Goal: Task Accomplishment & Management: Use online tool/utility

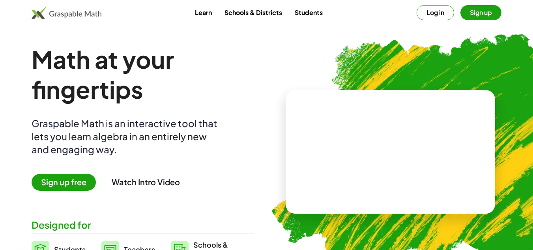
click at [389, 17] on button "Log in" at bounding box center [434, 12] width 37 height 15
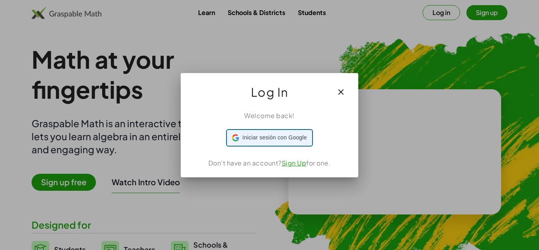
click at [270, 134] on div "Iniciar sesión con Google Iniciar sesión con Google. Se abre en una pestaña nue…" at bounding box center [269, 137] width 75 height 15
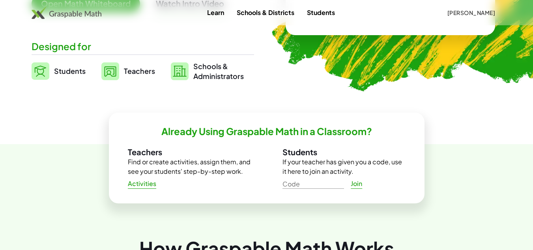
scroll to position [174, 0]
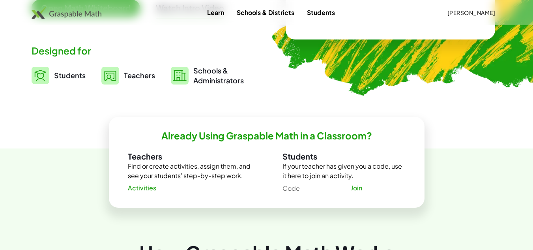
click at [71, 72] on span "Students" at bounding box center [70, 75] width 32 height 9
click at [73, 76] on span "Students" at bounding box center [70, 75] width 32 height 9
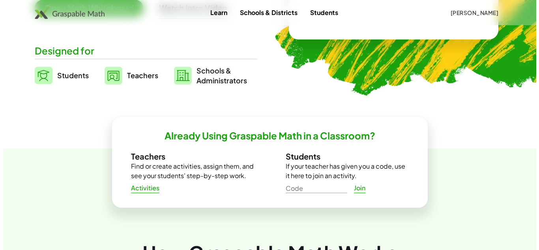
scroll to position [0, 0]
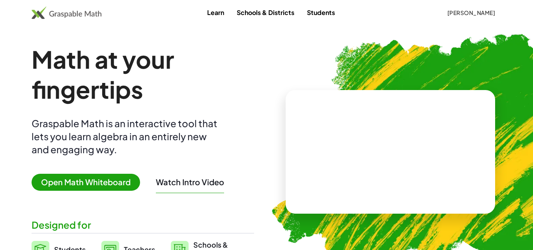
click at [97, 170] on div "Math at your fingertips Graspable Math is an interactive tool that lets you lea…" at bounding box center [143, 151] width 222 height 215
click at [101, 181] on span "Open Math Whiteboard" at bounding box center [86, 181] width 108 height 17
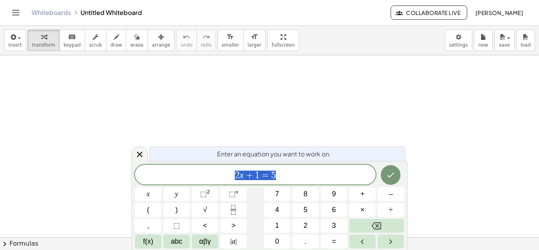
click at [287, 177] on span "2 x + 1 = 5" at bounding box center [255, 175] width 240 height 11
click at [287, 177] on span "2 x + 1 = 5 ​" at bounding box center [255, 175] width 240 height 11
click at [281, 205] on button "4" at bounding box center [277, 210] width 26 height 14
click at [386, 225] on button "Backspace" at bounding box center [376, 225] width 55 height 14
click at [236, 208] on icon "Fraction" at bounding box center [233, 210] width 10 height 10
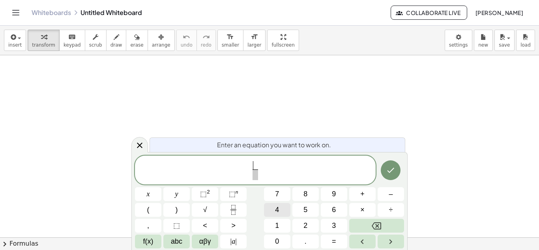
click at [278, 204] on span "4" at bounding box center [277, 209] width 4 height 11
click at [254, 176] on span at bounding box center [255, 174] width 6 height 11
click at [332, 206] on span "6" at bounding box center [334, 209] width 4 height 11
click at [380, 225] on icon "Backspace" at bounding box center [375, 225] width 9 height 9
click at [337, 186] on div "4 ​ ​ x y ⬚ 2 ⬚ n 7 8 9 + – ( ) √ 4 5 6 × ÷ , ⬚ < > 1 2 3 f(x) abc αβγ | a | 0 …" at bounding box center [269, 201] width 269 height 93
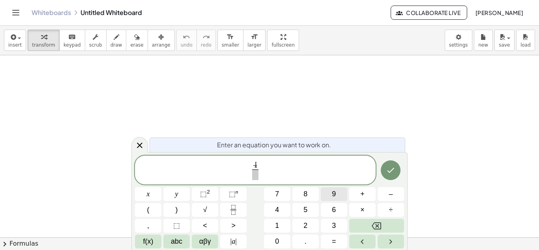
click at [336, 190] on button "9" at bounding box center [334, 194] width 26 height 14
click at [268, 172] on span "4 9 ​" at bounding box center [255, 170] width 240 height 21
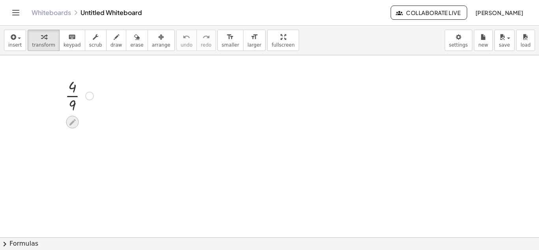
click at [70, 119] on icon at bounding box center [72, 122] width 8 height 8
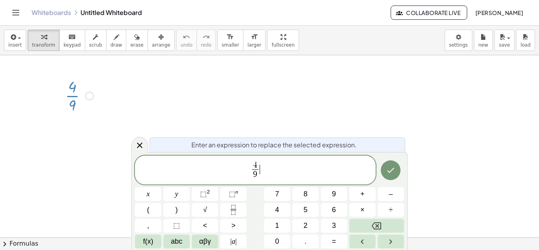
click at [266, 171] on span "4 9 ​ ​" at bounding box center [255, 170] width 240 height 21
click at [256, 178] on span "9" at bounding box center [255, 174] width 4 height 9
click at [256, 181] on div "4 9 ​ ​" at bounding box center [255, 169] width 240 height 29
click at [256, 181] on div "4 ​ 9 ​" at bounding box center [255, 169] width 240 height 29
click at [259, 177] on span "4 9 ​" at bounding box center [254, 170] width 9 height 19
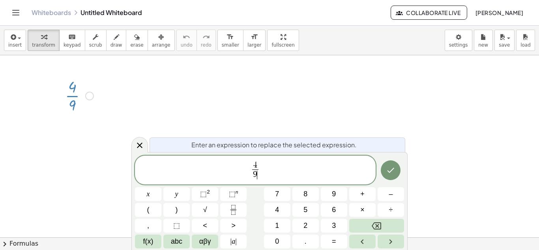
click at [258, 180] on span "4 9 ​ ​" at bounding box center [255, 170] width 240 height 21
click at [230, 211] on icon "Fraction" at bounding box center [233, 210] width 10 height 10
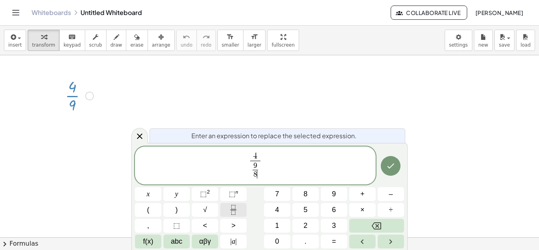
click at [231, 210] on icon "Fraction" at bounding box center [233, 210] width 10 height 10
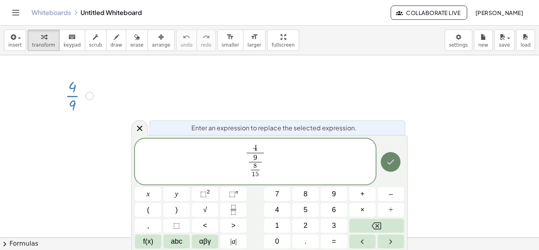
click at [389, 166] on icon "Done" at bounding box center [390, 161] width 9 height 9
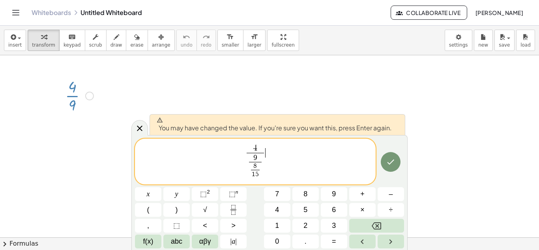
click at [268, 165] on span "4 9 8 1 5 ​ ​ ​ ​" at bounding box center [255, 161] width 240 height 37
drag, startPoint x: 252, startPoint y: 144, endPoint x: 271, endPoint y: 150, distance: 20.3
click at [271, 150] on span "4 9 8 1 5 ​ ​ ​" at bounding box center [255, 161] width 240 height 37
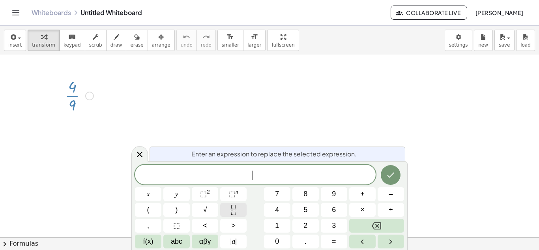
click at [237, 208] on icon "Fraction" at bounding box center [233, 210] width 10 height 10
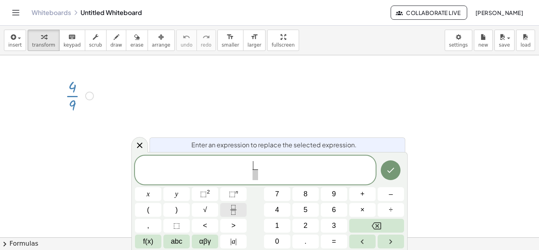
click at [237, 208] on icon "Fraction" at bounding box center [233, 210] width 10 height 10
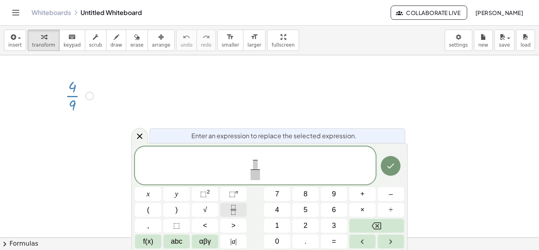
click at [237, 208] on icon "Fraction" at bounding box center [233, 210] width 10 height 10
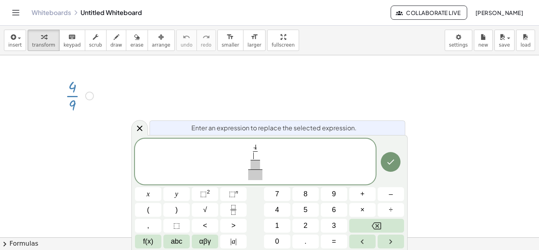
click at [254, 157] on span "​" at bounding box center [255, 155] width 5 height 9
click at [258, 167] on span "​" at bounding box center [254, 164] width 9 height 9
click at [257, 175] on span at bounding box center [255, 174] width 14 height 11
click at [389, 161] on icon "Done" at bounding box center [390, 161] width 7 height 5
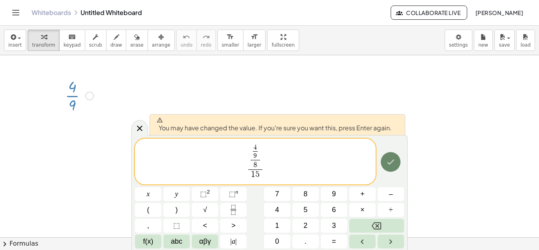
click at [389, 161] on icon "Done" at bounding box center [390, 161] width 7 height 5
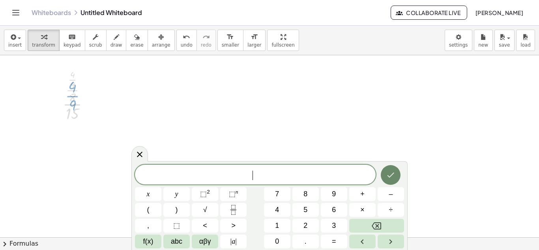
click at [389, 161] on div "​ x y ⬚ 2 ⬚ n 7 8 9 + – ( ) √ 4 5 6 × ÷ , ⬚ < > 1 2 3 f(x) abc αβγ | a | 0 . =" at bounding box center [269, 205] width 276 height 89
click at [72, 140] on div at bounding box center [79, 143] width 41 height 56
click at [71, 156] on div at bounding box center [79, 143] width 41 height 56
click at [70, 129] on div at bounding box center [79, 143] width 41 height 56
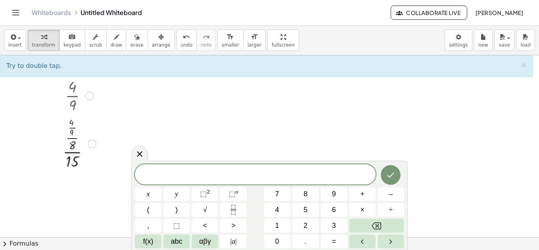
click at [86, 139] on div at bounding box center [79, 143] width 41 height 56
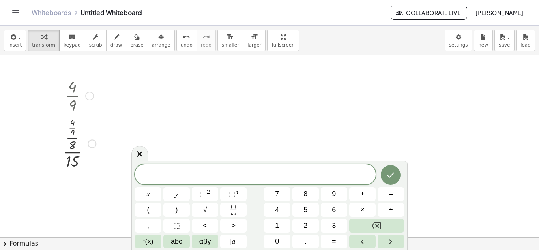
click at [91, 142] on div at bounding box center [92, 143] width 9 height 9
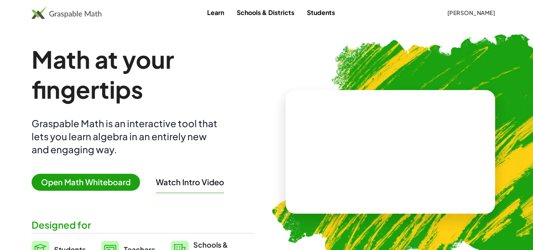
click at [117, 185] on span "Open Math Whiteboard" at bounding box center [86, 181] width 108 height 17
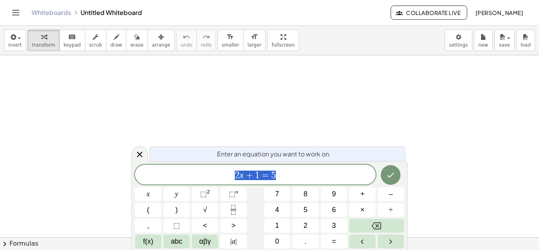
click at [389, 89] on div at bounding box center [269, 236] width 539 height 363
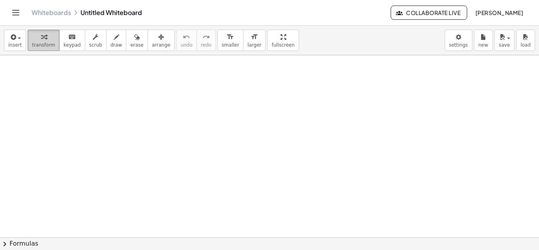
click at [36, 41] on button "transform" at bounding box center [44, 40] width 32 height 21
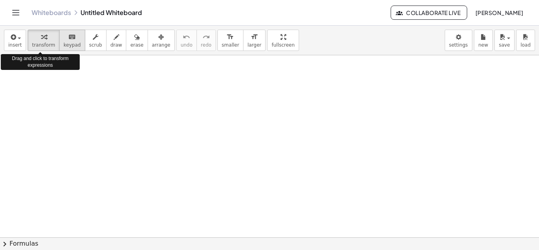
click at [69, 40] on icon "keyboard" at bounding box center [71, 36] width 7 height 9
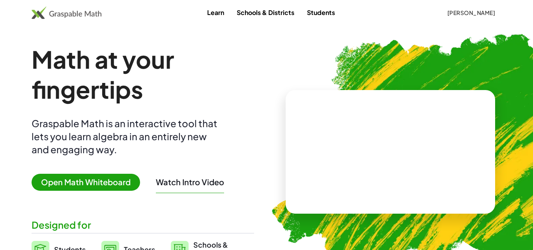
click at [101, 181] on span "Open Math Whiteboard" at bounding box center [86, 181] width 108 height 17
drag, startPoint x: 106, startPoint y: 11, endPoint x: 50, endPoint y: 13, distance: 55.2
click at [50, 13] on div "Learn Schools & Districts Students Danna Pozo" at bounding box center [266, 13] width 533 height 14
click at [110, 176] on span "Open Math Whiteboard" at bounding box center [86, 181] width 108 height 17
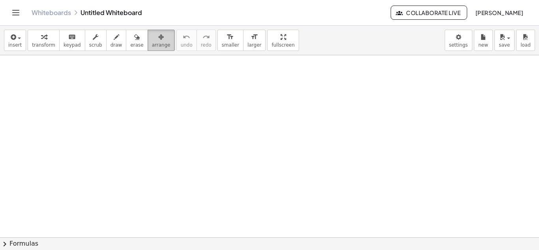
click at [158, 41] on icon "button" at bounding box center [161, 36] width 6 height 9
click at [189, 143] on div at bounding box center [269, 236] width 539 height 363
click at [68, 41] on icon "keyboard" at bounding box center [71, 36] width 7 height 9
click at [147, 40] on button "arrange" at bounding box center [160, 40] width 27 height 21
click at [225, 91] on div at bounding box center [269, 236] width 539 height 363
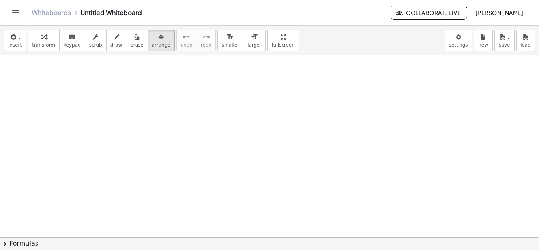
click at [187, 124] on div at bounding box center [269, 236] width 539 height 363
click at [134, 37] on icon "button" at bounding box center [137, 36] width 6 height 9
click at [68, 33] on icon "keyboard" at bounding box center [71, 36] width 7 height 9
click at [39, 44] on span "transform" at bounding box center [43, 45] width 23 height 6
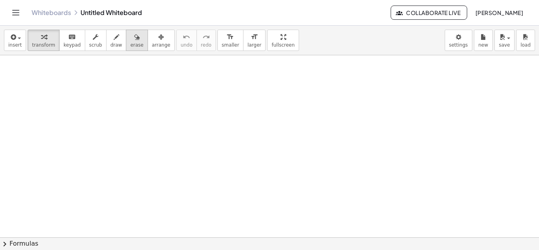
click at [134, 40] on button "erase" at bounding box center [137, 40] width 22 height 21
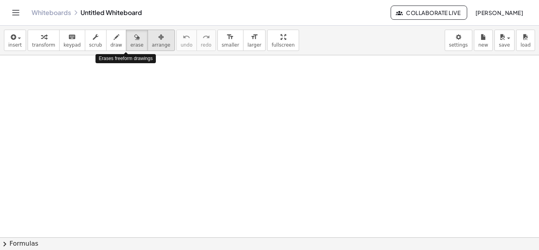
click at [152, 43] on span "arrange" at bounding box center [161, 45] width 19 height 6
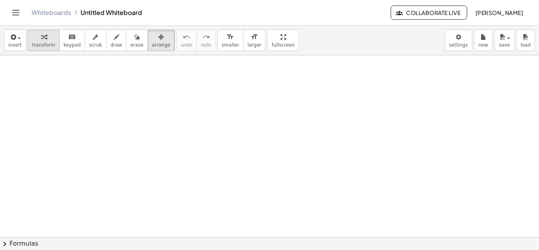
click at [28, 39] on button "transform" at bounding box center [44, 40] width 32 height 21
click at [10, 41] on icon "button" at bounding box center [12, 36] width 7 height 9
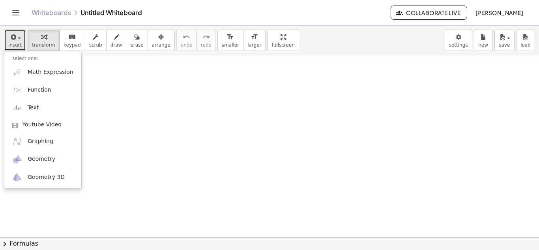
click at [106, 99] on div at bounding box center [269, 203] width 539 height 363
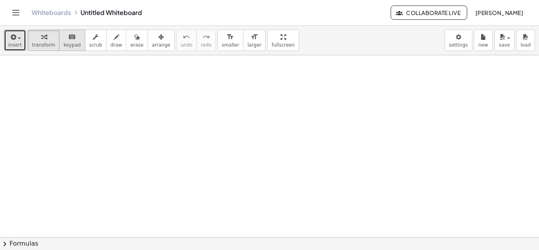
click at [63, 38] on div "keyboard" at bounding box center [71, 36] width 17 height 9
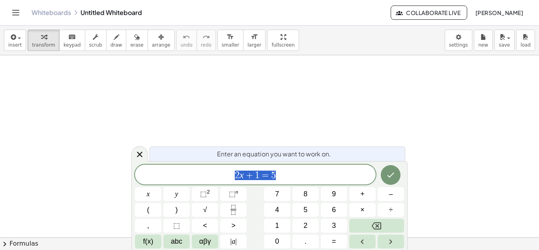
drag, startPoint x: 289, startPoint y: 175, endPoint x: 192, endPoint y: 176, distance: 96.6
click at [192, 176] on span "2 x + 1 = 5" at bounding box center [255, 175] width 240 height 11
click at [158, 33] on icon "button" at bounding box center [161, 36] width 6 height 9
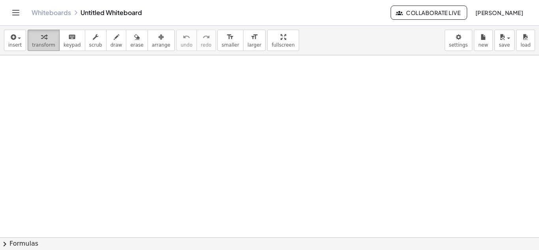
click at [44, 41] on button "transform" at bounding box center [44, 40] width 32 height 21
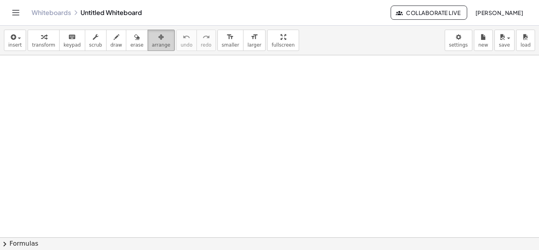
click at [152, 45] on span "arrange" at bounding box center [161, 45] width 19 height 6
click at [152, 35] on div "button" at bounding box center [161, 36] width 19 height 9
click at [70, 47] on span "keypad" at bounding box center [71, 45] width 17 height 6
click at [41, 35] on icon "button" at bounding box center [44, 36] width 6 height 9
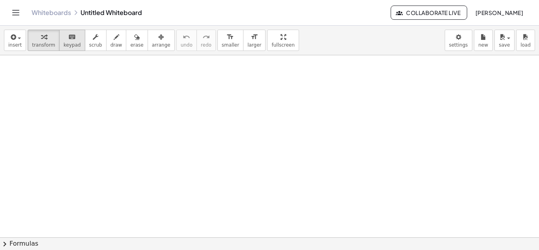
click at [69, 45] on span "keypad" at bounding box center [71, 45] width 17 height 6
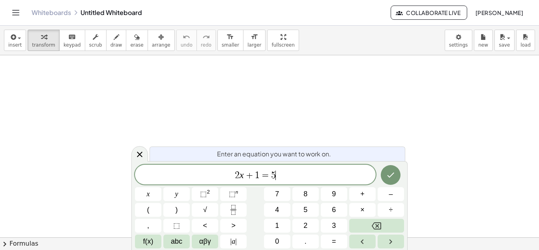
click at [286, 175] on span "2 x + 1 = 5 ​" at bounding box center [255, 175] width 240 height 11
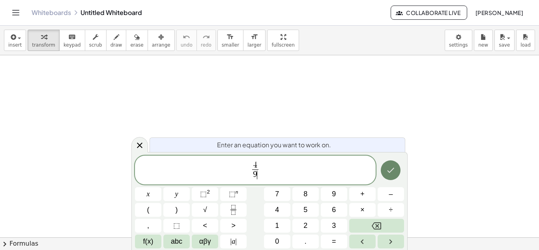
click at [392, 173] on icon "Done" at bounding box center [390, 169] width 9 height 9
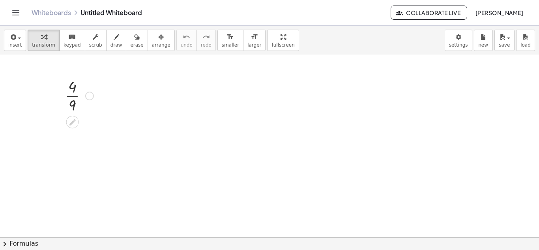
click at [86, 105] on div at bounding box center [79, 94] width 36 height 39
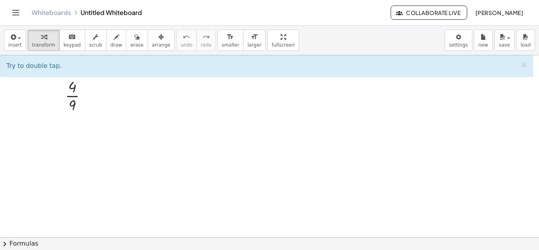
click at [63, 55] on div "Try to double tap. ×" at bounding box center [266, 66] width 533 height 22
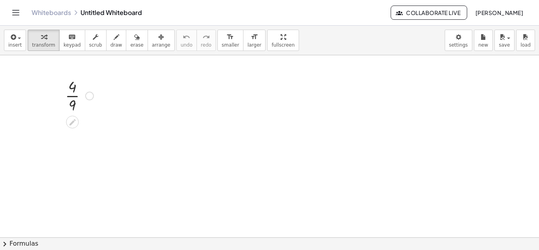
click at [72, 98] on div at bounding box center [79, 94] width 36 height 39
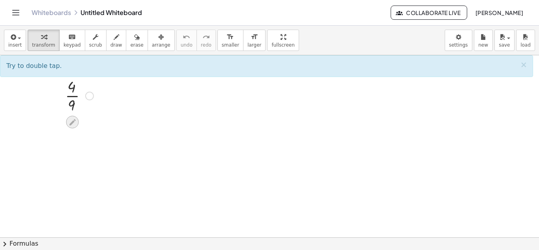
click at [69, 125] on icon at bounding box center [72, 122] width 8 height 8
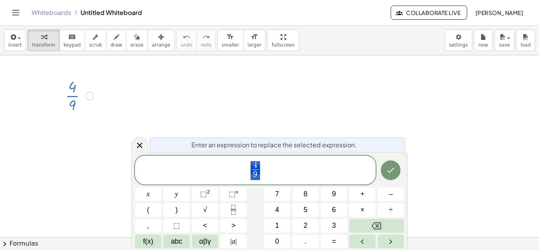
click at [260, 173] on span "4 9 ​" at bounding box center [255, 170] width 240 height 21
click at [236, 208] on icon "Fraction" at bounding box center [233, 210] width 10 height 10
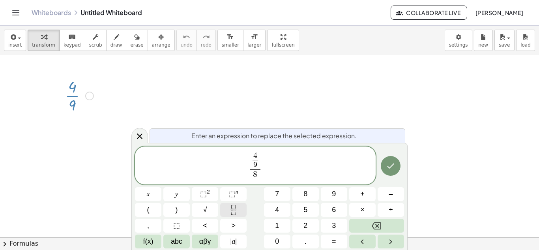
click at [236, 206] on icon "Fraction" at bounding box center [233, 210] width 10 height 10
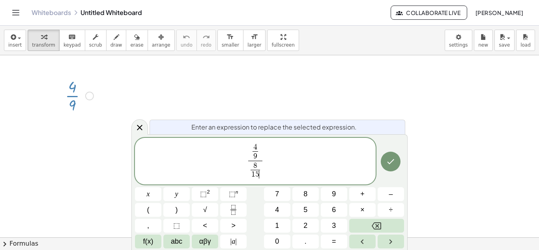
click at [373, 157] on span "4 9 ​ 8 1 5 ​ ​ ​" at bounding box center [255, 161] width 240 height 38
click at [161, 187] on div at bounding box center [148, 194] width 26 height 14
click at [395, 165] on button "Done" at bounding box center [390, 161] width 20 height 20
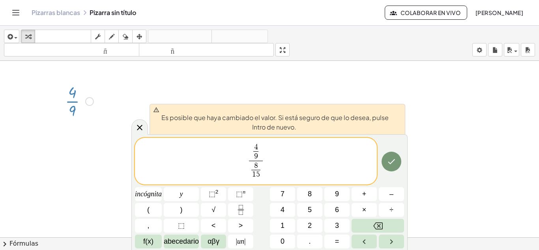
click at [297, 158] on span "4 9 ​ 8 1 5 ​ ​" at bounding box center [256, 161] width 242 height 38
drag, startPoint x: 274, startPoint y: 173, endPoint x: 240, endPoint y: 136, distance: 50.0
click at [240, 136] on div "**********" at bounding box center [269, 192] width 276 height 116
click at [278, 169] on span "4 9 ​ 8 1 5 ​ ​ ​" at bounding box center [256, 161] width 242 height 38
click at [377, 137] on div "Es posible que haya cambiado el valor. Si está seguro de que lo desea, pulse In…" at bounding box center [269, 192] width 276 height 116
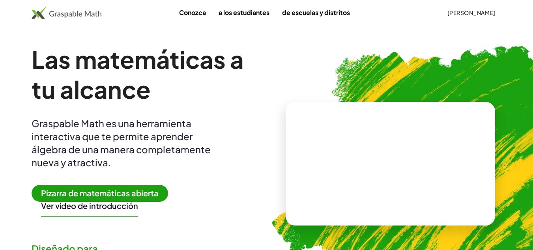
click at [89, 196] on font "Pizarra de matemáticas abierta" at bounding box center [99, 193] width 117 height 10
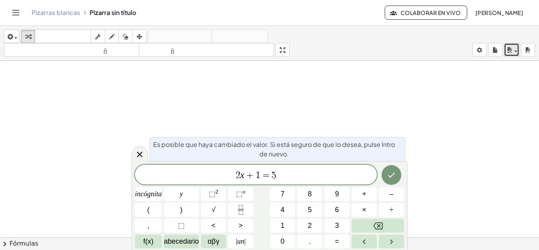
click at [509, 53] on icon "button" at bounding box center [508, 49] width 7 height 9
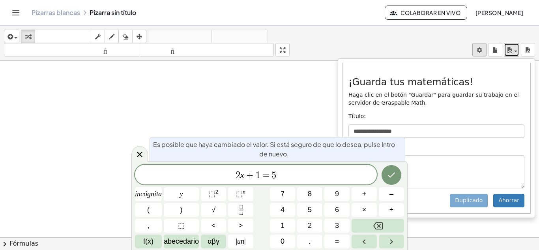
click at [486, 54] on body "**********" at bounding box center [269, 125] width 539 height 250
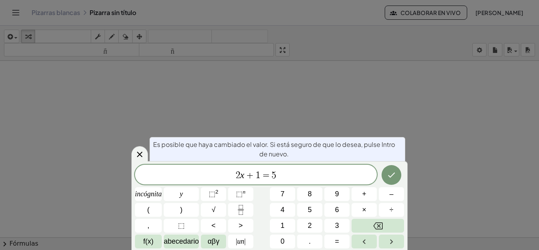
click at [483, 52] on body "**********" at bounding box center [269, 125] width 539 height 250
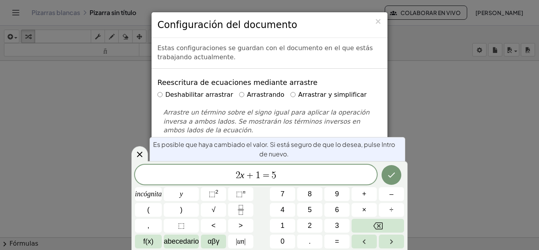
click at [477, 84] on div "× Configuración del documento Estas configuraciones se guardan con el documento…" at bounding box center [269, 125] width 539 height 250
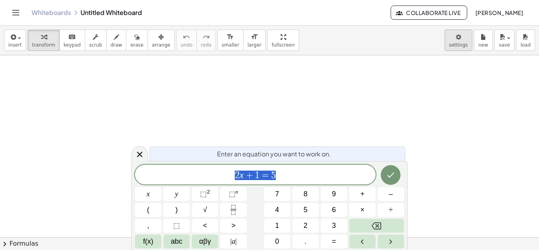
click at [471, 35] on body "Graspable Math Activities Whiteboards Classes Account v1.28.4 | Privacy policy …" at bounding box center [269, 125] width 539 height 250
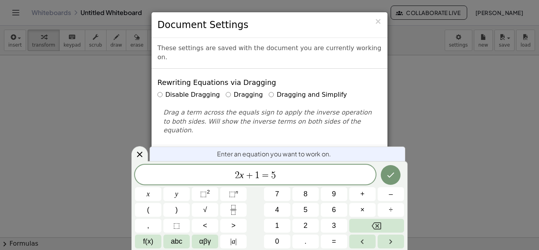
click at [455, 76] on div "× Document Settings These settings are saved with the document you are currentl…" at bounding box center [269, 125] width 539 height 250
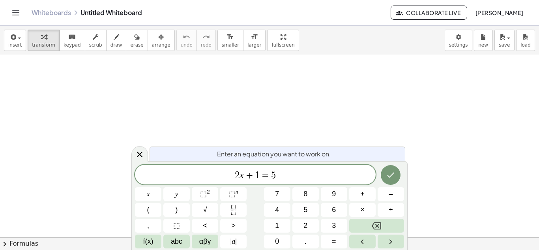
click at [305, 174] on span "2 x + 1 = 5" at bounding box center [255, 175] width 240 height 11
click at [305, 174] on span "2 x + 1 = 5 ​" at bounding box center [255, 175] width 240 height 11
click at [278, 207] on span "4" at bounding box center [277, 209] width 4 height 11
click at [240, 205] on button "Fraction" at bounding box center [233, 210] width 26 height 14
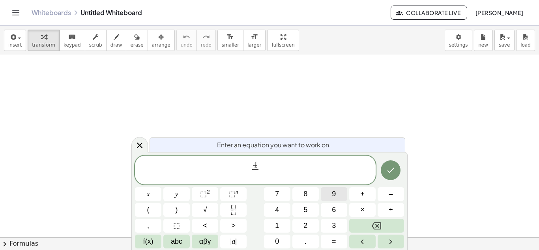
click at [334, 198] on span "9" at bounding box center [334, 193] width 4 height 11
click at [387, 176] on button "Done" at bounding box center [390, 170] width 20 height 20
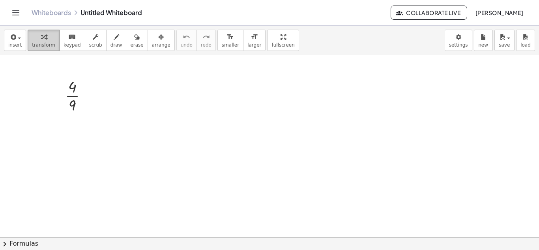
click at [47, 35] on div "button" at bounding box center [43, 36] width 23 height 9
click at [68, 39] on icon "keyboard" at bounding box center [71, 36] width 7 height 9
click at [41, 36] on icon "button" at bounding box center [44, 36] width 6 height 9
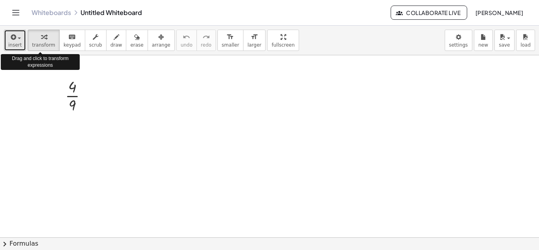
click at [23, 36] on button "insert" at bounding box center [15, 40] width 22 height 21
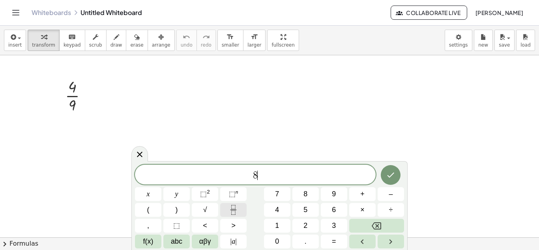
click at [234, 207] on icon "Fraction" at bounding box center [233, 210] width 10 height 10
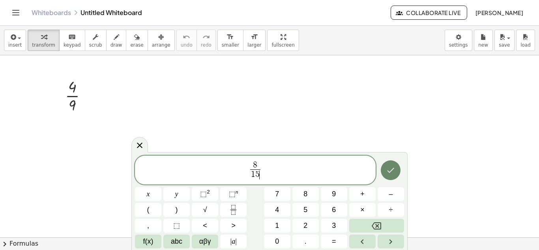
click at [386, 165] on icon "Done" at bounding box center [390, 169] width 9 height 9
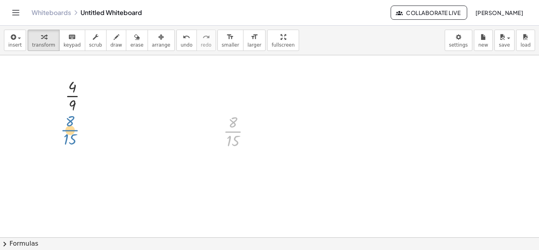
drag, startPoint x: 227, startPoint y: 127, endPoint x: 63, endPoint y: 126, distance: 163.2
drag, startPoint x: 240, startPoint y: 127, endPoint x: 81, endPoint y: 120, distance: 158.6
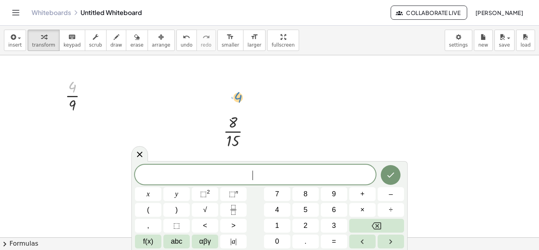
drag, startPoint x: 75, startPoint y: 88, endPoint x: 238, endPoint y: 94, distance: 162.9
drag, startPoint x: 69, startPoint y: 95, endPoint x: 244, endPoint y: 130, distance: 179.4
click at [226, 133] on div at bounding box center [239, 130] width 41 height 39
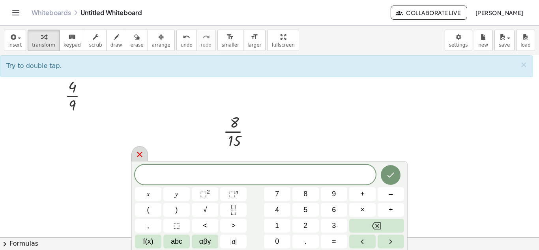
click at [138, 153] on icon at bounding box center [140, 154] width 6 height 6
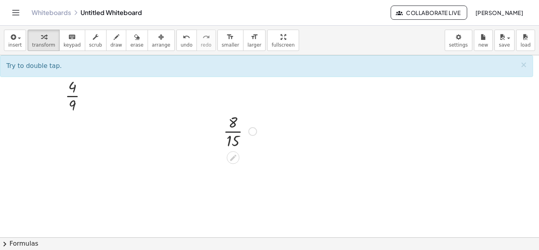
click at [235, 128] on div at bounding box center [239, 130] width 41 height 39
click at [250, 129] on div at bounding box center [252, 131] width 9 height 9
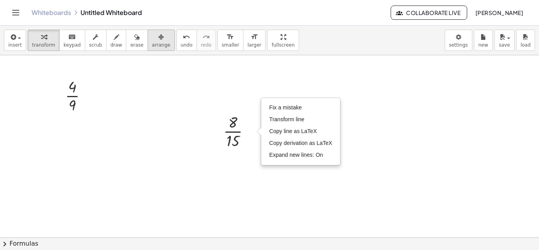
click at [147, 42] on button "arrange" at bounding box center [160, 40] width 27 height 21
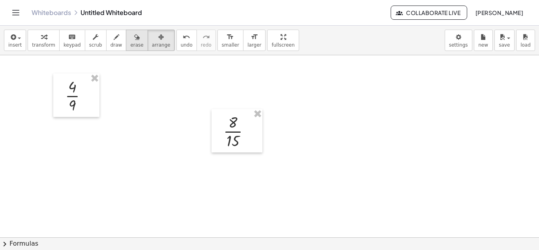
click at [130, 42] on span "erase" at bounding box center [136, 45] width 13 height 6
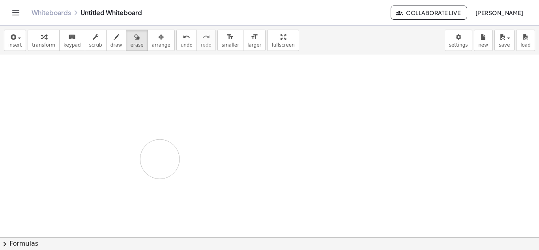
drag, startPoint x: 228, startPoint y: 131, endPoint x: 160, endPoint y: 159, distance: 73.6
drag, startPoint x: 75, startPoint y: 94, endPoint x: 69, endPoint y: 93, distance: 5.6
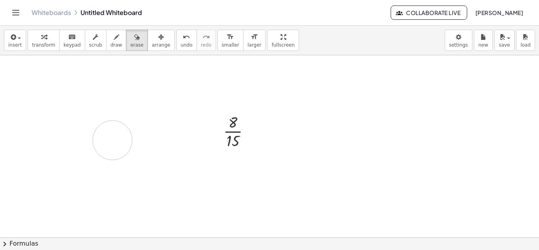
drag, startPoint x: 69, startPoint y: 93, endPoint x: 152, endPoint y: 128, distance: 89.4
drag, startPoint x: 238, startPoint y: 131, endPoint x: 230, endPoint y: 140, distance: 11.8
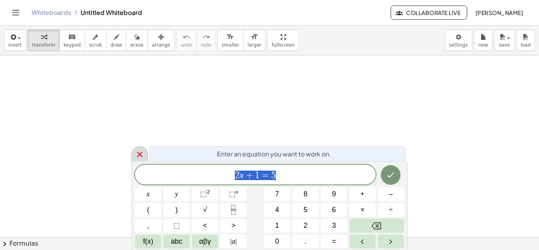
click at [140, 154] on icon at bounding box center [139, 153] width 9 height 9
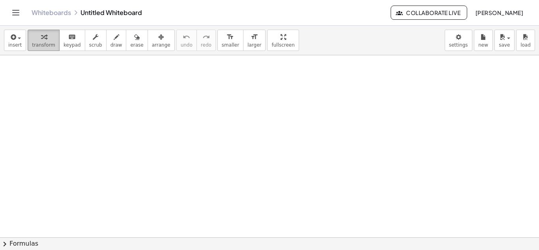
click at [52, 40] on button "transform" at bounding box center [44, 40] width 32 height 21
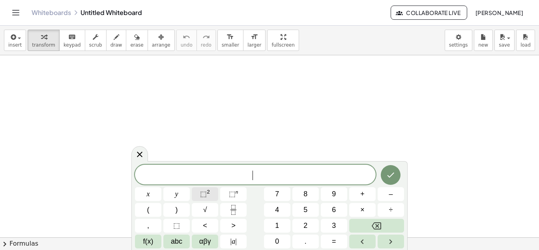
click at [208, 196] on span "⬚ 2" at bounding box center [205, 193] width 10 height 11
click at [231, 203] on button "Fraction" at bounding box center [233, 210] width 26 height 14
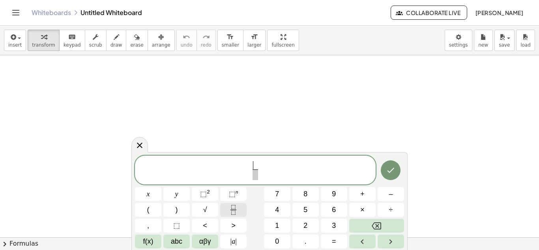
click at [231, 203] on button "Fraction" at bounding box center [233, 210] width 26 height 14
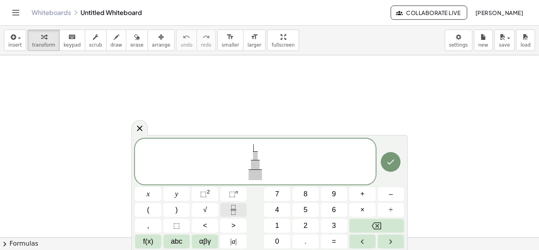
click at [231, 203] on button "Fraction" at bounding box center [233, 210] width 26 height 14
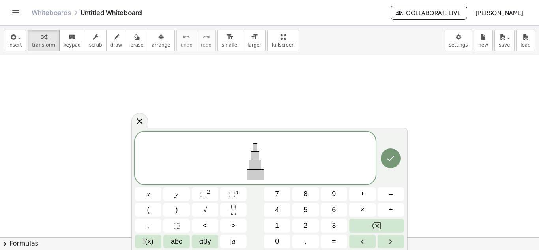
drag, startPoint x: 254, startPoint y: 43, endPoint x: 254, endPoint y: 77, distance: 34.3
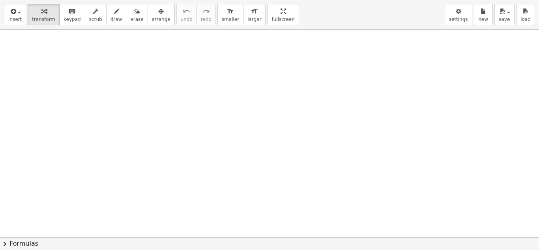
click at [254, 77] on div "insert select one: Math Expression Function Text Youtube Video Graphing Geometr…" at bounding box center [269, 125] width 539 height 250
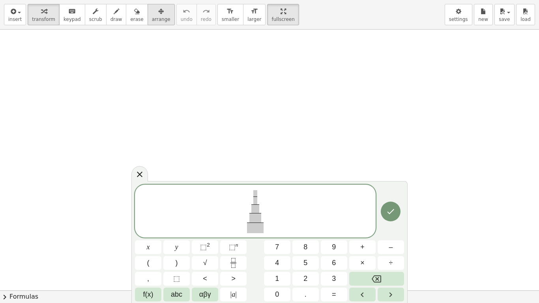
click at [152, 12] on div "button" at bounding box center [161, 10] width 19 height 9
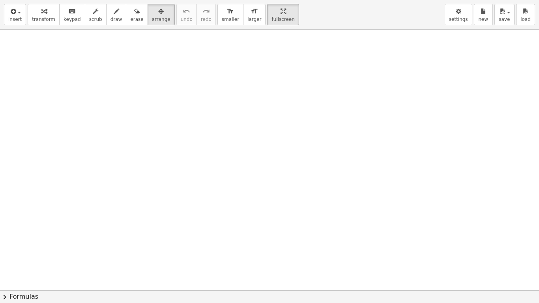
click at [199, 122] on div at bounding box center [269, 290] width 539 height 521
click at [185, 112] on div at bounding box center [269, 290] width 539 height 521
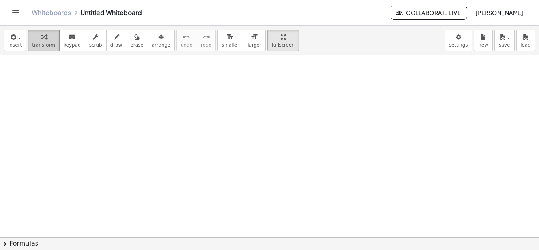
click at [43, 42] on span "transform" at bounding box center [43, 45] width 23 height 6
click at [60, 31] on button "keyboard keypad" at bounding box center [72, 40] width 26 height 21
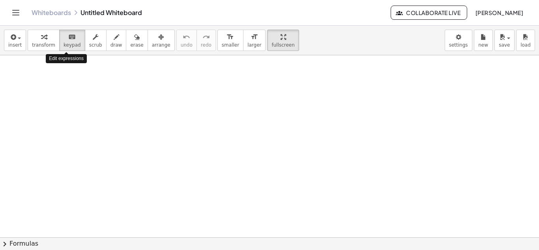
click at [41, 40] on icon "button" at bounding box center [44, 36] width 6 height 9
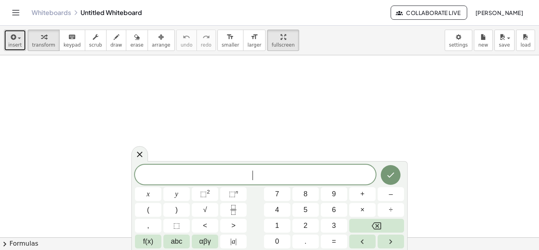
click at [18, 46] on span "insert" at bounding box center [14, 45] width 13 height 6
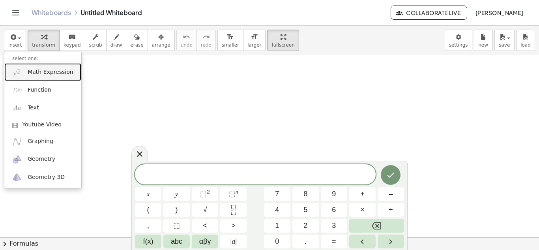
click at [42, 76] on link "Math Expression" at bounding box center [42, 72] width 77 height 18
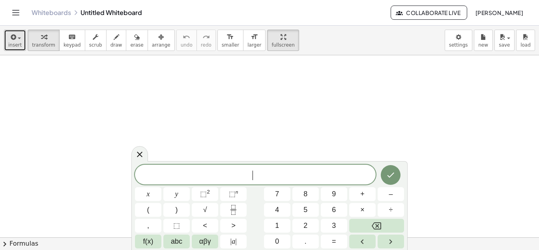
click at [11, 47] on span "insert" at bounding box center [14, 45] width 13 height 6
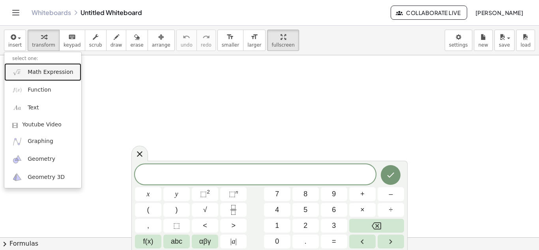
click at [36, 75] on span "Math Expression" at bounding box center [50, 72] width 45 height 8
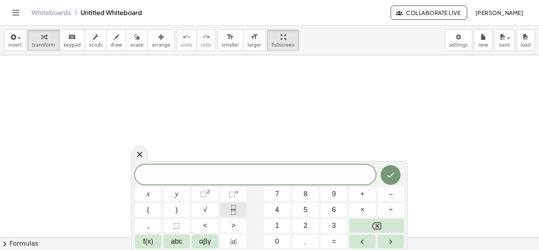
click at [225, 211] on button "Fraction" at bounding box center [233, 210] width 26 height 14
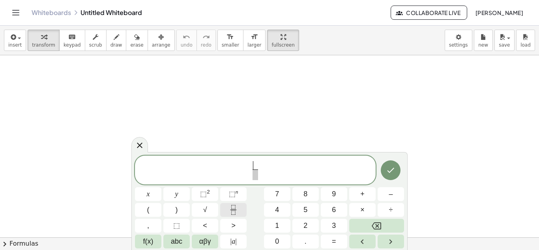
click at [233, 206] on icon "Fraction" at bounding box center [233, 210] width 10 height 10
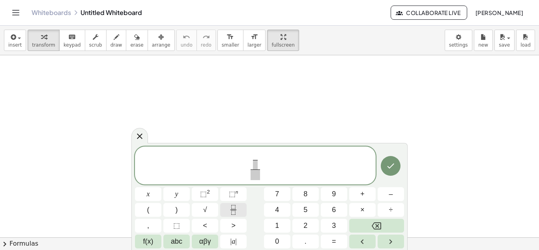
click at [232, 205] on icon "Fraction" at bounding box center [233, 210] width 10 height 10
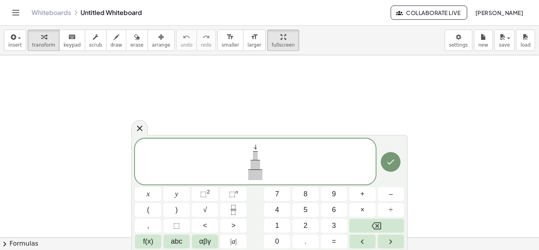
click at [256, 155] on span at bounding box center [255, 155] width 5 height 9
click at [254, 167] on span "​" at bounding box center [254, 164] width 9 height 9
click at [256, 157] on span "8" at bounding box center [255, 155] width 4 height 7
click at [259, 166] on span at bounding box center [254, 164] width 9 height 9
click at [257, 178] on span "​" at bounding box center [255, 174] width 14 height 11
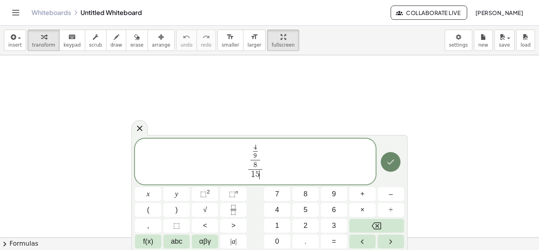
click at [389, 167] on button "Done" at bounding box center [390, 162] width 20 height 20
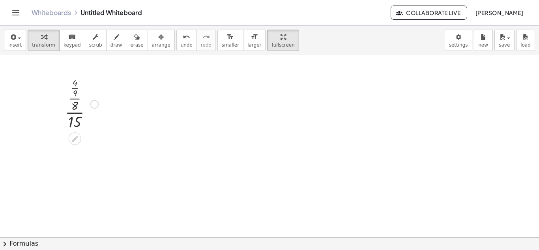
click at [89, 104] on div at bounding box center [81, 103] width 41 height 56
click at [93, 104] on div at bounding box center [94, 104] width 9 height 9
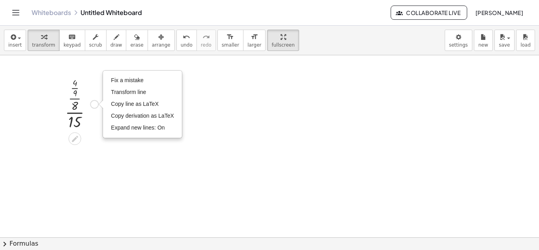
click at [71, 102] on div at bounding box center [81, 103] width 41 height 56
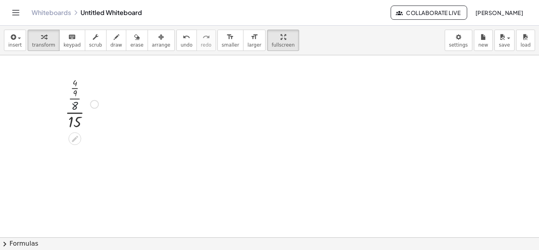
click at [74, 104] on div at bounding box center [81, 103] width 41 height 56
click at [77, 80] on div at bounding box center [81, 103] width 41 height 56
click at [78, 122] on div at bounding box center [81, 103] width 41 height 56
click at [91, 102] on div "Fix a mistake Transform line Copy line as LaTeX Copy derivation as LaTeX Expand…" at bounding box center [94, 104] width 9 height 9
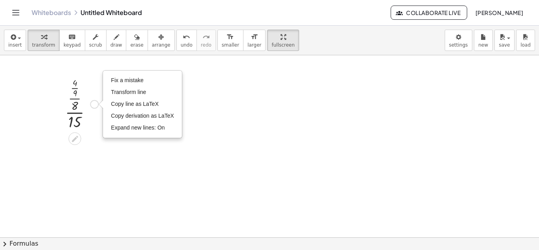
click at [91, 102] on div "Fix a mistake Transform line Copy line as LaTeX Copy derivation as LaTeX Expand…" at bounding box center [94, 104] width 9 height 9
click at [78, 106] on div at bounding box center [81, 103] width 41 height 56
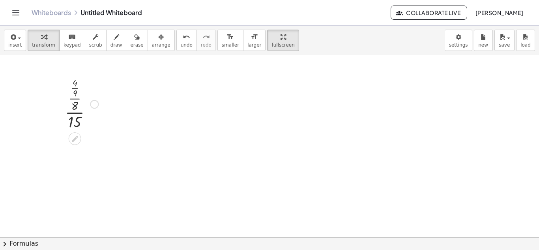
click at [72, 115] on div at bounding box center [81, 103] width 41 height 56
click at [73, 95] on div at bounding box center [81, 103] width 41 height 56
click at [73, 95] on div at bounding box center [81, 103] width 67 height 39
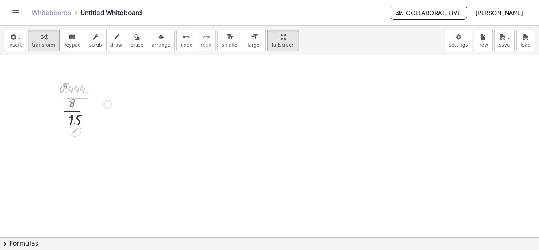
click at [73, 95] on div at bounding box center [81, 103] width 67 height 39
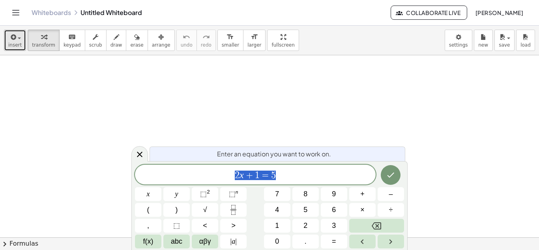
click at [18, 38] on span "button" at bounding box center [19, 38] width 3 height 2
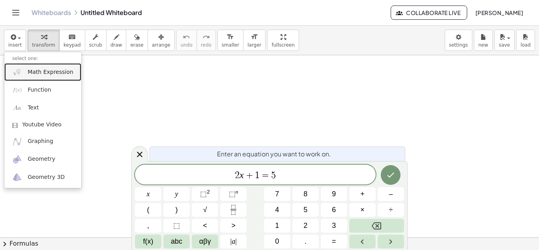
click at [49, 71] on span "Math Expression" at bounding box center [50, 72] width 45 height 8
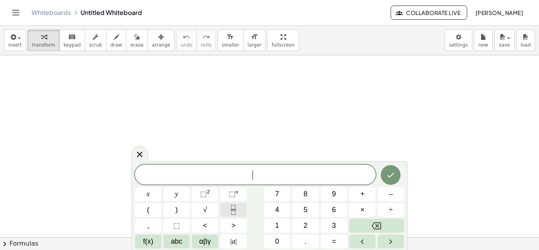
click at [236, 213] on icon "Fraction" at bounding box center [233, 210] width 10 height 10
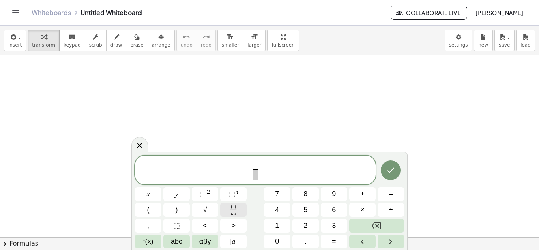
click at [235, 205] on icon "Fraction" at bounding box center [233, 210] width 10 height 10
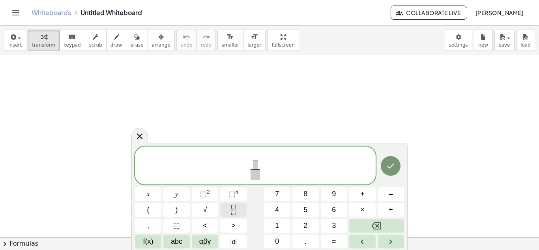
click at [235, 205] on icon "Fraction" at bounding box center [233, 210] width 10 height 10
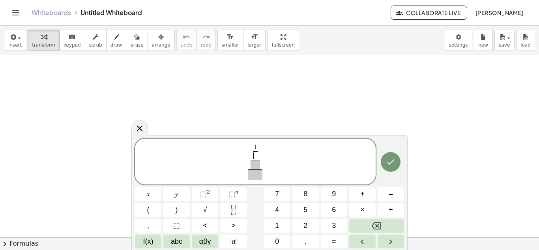
click at [255, 155] on span "​" at bounding box center [255, 155] width 5 height 9
click at [255, 162] on span at bounding box center [254, 164] width 9 height 9
click at [253, 173] on span at bounding box center [255, 174] width 14 height 11
click at [386, 161] on icon "Done" at bounding box center [390, 161] width 9 height 9
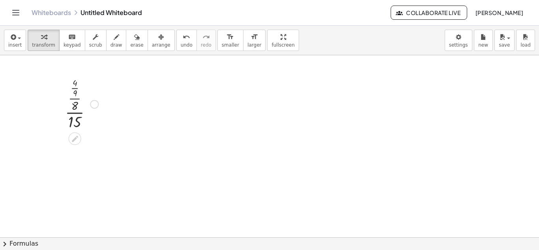
click at [75, 97] on div at bounding box center [81, 103] width 41 height 56
click at [76, 89] on div at bounding box center [81, 103] width 41 height 56
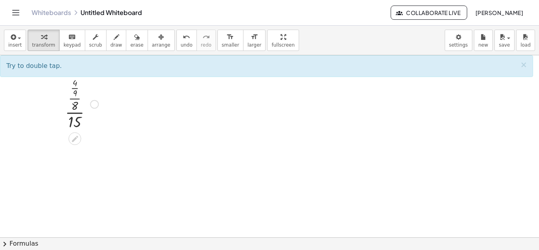
click at [73, 109] on div at bounding box center [81, 103] width 41 height 56
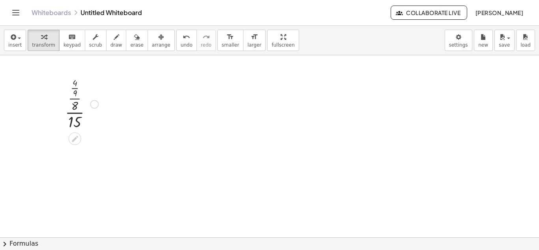
click at [76, 113] on div at bounding box center [81, 103] width 41 height 56
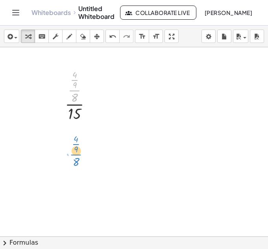
drag, startPoint x: 78, startPoint y: 90, endPoint x: 80, endPoint y: 155, distance: 64.3
drag, startPoint x: 78, startPoint y: 91, endPoint x: 75, endPoint y: 128, distance: 36.8
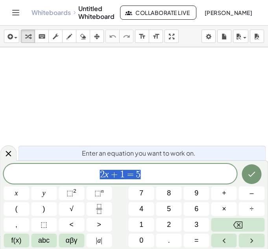
drag, startPoint x: 0, startPoint y: 0, endPoint x: 156, endPoint y: 169, distance: 229.6
click at [156, 169] on span "2 x + 1 = 5" at bounding box center [121, 174] width 234 height 11
click at [156, 169] on span "2 x + 1 = 5 ​" at bounding box center [121, 174] width 234 height 11
click at [13, 35] on icon "button" at bounding box center [9, 36] width 7 height 9
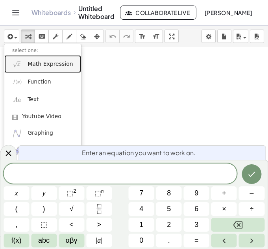
click at [27, 67] on link "Math Expression" at bounding box center [42, 64] width 77 height 18
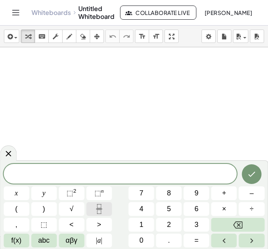
click at [99, 208] on icon "Fraction" at bounding box center [99, 209] width 10 height 10
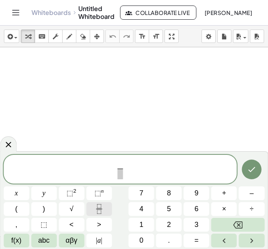
click at [99, 208] on icon "Fraction" at bounding box center [99, 209] width 10 height 10
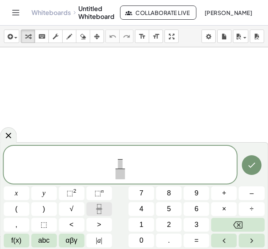
click at [99, 208] on icon "Fraction" at bounding box center [99, 209] width 10 height 10
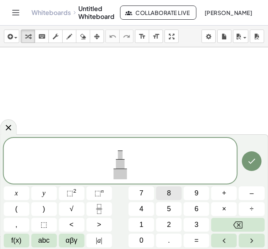
click at [173, 194] on button "8" at bounding box center [170, 193] width 26 height 14
click at [121, 155] on span at bounding box center [120, 155] width 5 height 9
click at [194, 193] on button "9" at bounding box center [197, 193] width 26 height 14
click at [124, 144] on span "8 9 ​ ​" at bounding box center [120, 151] width 7 height 15
click at [121, 144] on span "8" at bounding box center [121, 146] width 4 height 7
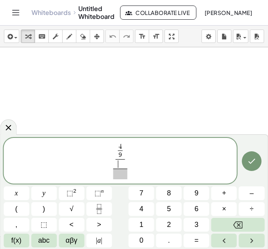
click at [117, 166] on span "​" at bounding box center [120, 163] width 9 height 9
click at [170, 189] on span "8" at bounding box center [169, 193] width 4 height 11
click at [119, 171] on span "​" at bounding box center [121, 174] width 14 height 11
click at [135, 218] on button "1" at bounding box center [142, 225] width 26 height 14
click at [170, 205] on span "5" at bounding box center [169, 209] width 4 height 11
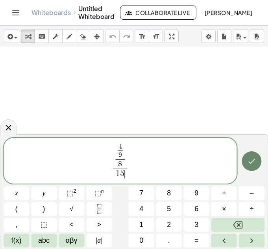
click at [250, 164] on icon "Done" at bounding box center [251, 161] width 9 height 9
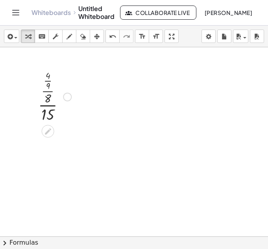
click at [49, 90] on div at bounding box center [54, 96] width 41 height 56
click at [48, 90] on div at bounding box center [54, 96] width 41 height 56
click at [49, 105] on div at bounding box center [54, 96] width 41 height 56
click at [49, 88] on div at bounding box center [54, 96] width 41 height 56
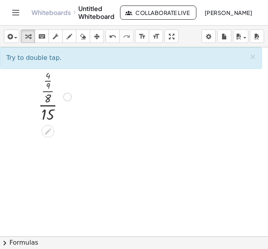
click at [65, 95] on div at bounding box center [67, 97] width 9 height 9
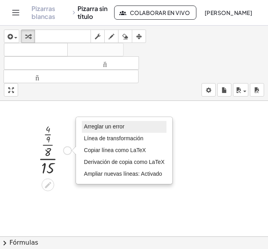
click at [123, 129] on font "Arreglar un error" at bounding box center [104, 126] width 41 height 6
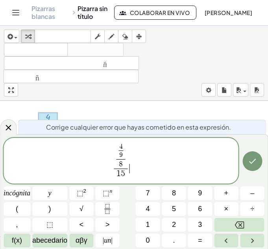
scroll to position [15, 0]
click at [252, 165] on icon "Hecho" at bounding box center [252, 161] width 9 height 9
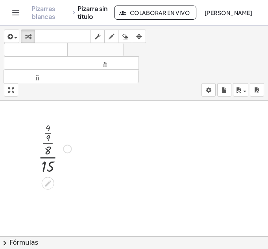
scroll to position [0, 0]
click at [47, 144] on div at bounding box center [54, 150] width 41 height 56
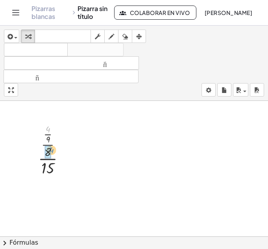
drag, startPoint x: 48, startPoint y: 129, endPoint x: 51, endPoint y: 150, distance: 21.2
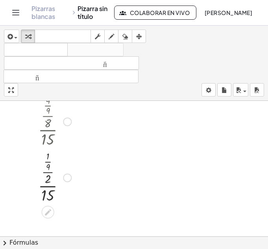
scroll to position [30, 0]
drag, startPoint x: 47, startPoint y: 164, endPoint x: 55, endPoint y: 192, distance: 29.1
click at [55, 192] on div at bounding box center [54, 176] width 41 height 56
drag, startPoint x: 48, startPoint y: 164, endPoint x: 54, endPoint y: 192, distance: 27.8
click at [54, 192] on div at bounding box center [54, 176] width 41 height 56
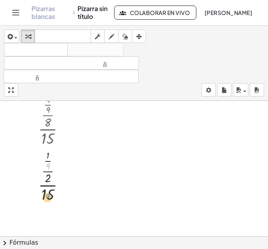
drag, startPoint x: 49, startPoint y: 165, endPoint x: 48, endPoint y: 195, distance: 30.4
click at [48, 195] on div at bounding box center [54, 176] width 41 height 56
drag, startPoint x: 48, startPoint y: 166, endPoint x: 63, endPoint y: 197, distance: 34.6
click at [63, 197] on div at bounding box center [54, 176] width 41 height 56
drag, startPoint x: 49, startPoint y: 167, endPoint x: 58, endPoint y: 196, distance: 30.1
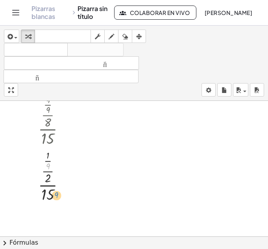
click at [58, 196] on div at bounding box center [54, 176] width 41 height 56
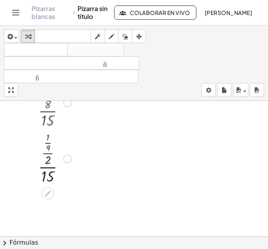
scroll to position [47, 0]
drag, startPoint x: 47, startPoint y: 149, endPoint x: 48, endPoint y: 158, distance: 9.9
click at [48, 158] on div at bounding box center [54, 158] width 41 height 56
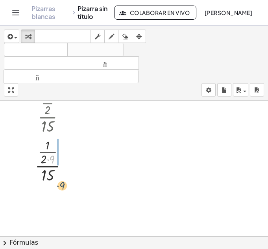
drag, startPoint x: 52, startPoint y: 157, endPoint x: 57, endPoint y: 182, distance: 25.7
click at [57, 182] on div at bounding box center [54, 160] width 47 height 49
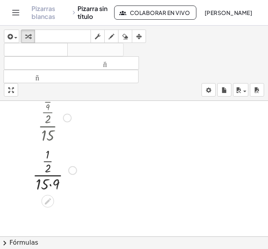
scroll to position [91, 0]
click at [53, 183] on div at bounding box center [55, 167] width 52 height 49
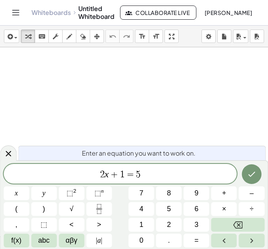
drag, startPoint x: 151, startPoint y: 164, endPoint x: 82, endPoint y: 171, distance: 68.7
click at [82, 171] on div "Enter an equation you want to work on. 2 x + 1 = 5 x y ⬚ 2 ⬚ n 7 8 9 + – ( ) √ …" at bounding box center [134, 204] width 268 height 89
drag, startPoint x: 106, startPoint y: 173, endPoint x: 163, endPoint y: 175, distance: 56.4
click at [102, 210] on icon "Fraction" at bounding box center [99, 209] width 10 height 10
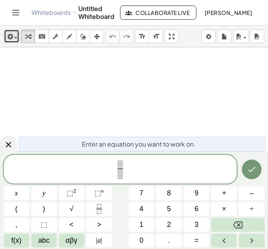
click at [12, 33] on icon "button" at bounding box center [9, 36] width 7 height 9
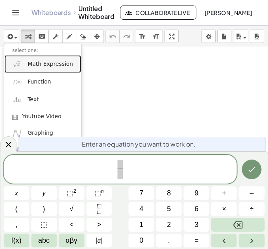
click at [32, 64] on span "Math Expression" at bounding box center [50, 64] width 45 height 8
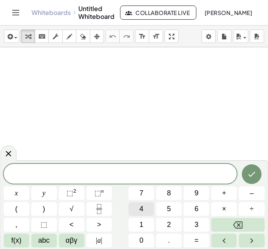
click at [144, 206] on span "4" at bounding box center [142, 209] width 4 height 11
click at [102, 209] on icon "Fraction" at bounding box center [99, 209] width 10 height 10
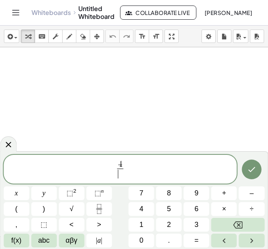
click at [198, 185] on div "4 ​ ​ x y ⬚ 2 ⬚ n 7 8 9 + – ( ) √ 4 5 6 × ÷ , ⬚ < > 1 2 3 f(x) abc αβγ | a | 0 …" at bounding box center [134, 201] width 261 height 93
click at [198, 192] on span "9" at bounding box center [197, 193] width 4 height 11
click at [254, 173] on icon "Done" at bounding box center [251, 169] width 9 height 9
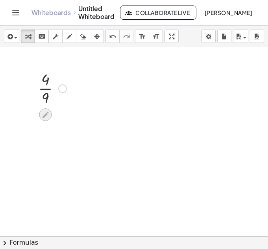
click at [47, 110] on div at bounding box center [45, 114] width 13 height 13
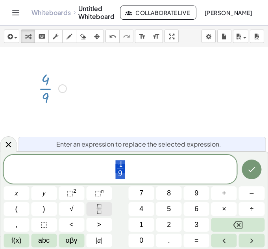
click at [98, 207] on icon "Fraction" at bounding box center [99, 209] width 10 height 10
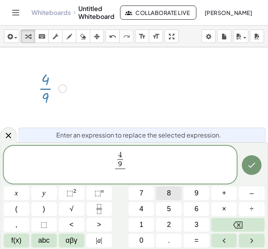
click at [177, 194] on button "8" at bounding box center [170, 193] width 26 height 14
click at [246, 166] on button "Done" at bounding box center [252, 165] width 20 height 20
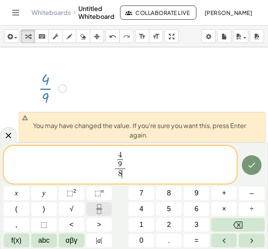
click at [98, 208] on icon "Fraction" at bounding box center [99, 209] width 10 height 10
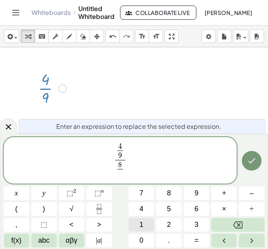
click at [144, 221] on button "1" at bounding box center [142, 225] width 26 height 14
click at [167, 209] on span "5" at bounding box center [169, 209] width 4 height 11
click at [253, 160] on icon "Done" at bounding box center [251, 160] width 9 height 9
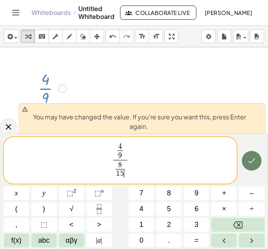
click at [248, 162] on icon "Done" at bounding box center [251, 160] width 9 height 9
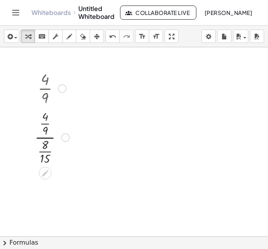
click at [43, 88] on div at bounding box center [52, 87] width 43 height 39
drag, startPoint x: 67, startPoint y: 84, endPoint x: 61, endPoint y: 88, distance: 6.8
click at [45, 89] on div "· 4 · 9" at bounding box center [45, 89] width 0 height 0
click at [61, 88] on div at bounding box center [62, 88] width 9 height 9
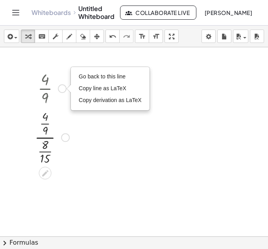
click at [44, 136] on div at bounding box center [52, 137] width 43 height 58
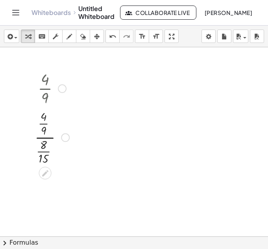
click at [44, 136] on div at bounding box center [52, 137] width 43 height 58
drag, startPoint x: 47, startPoint y: 116, endPoint x: 51, endPoint y: 144, distance: 28.7
click at [51, 144] on div at bounding box center [52, 137] width 43 height 58
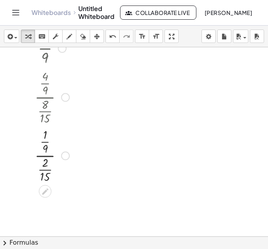
scroll to position [55, 0]
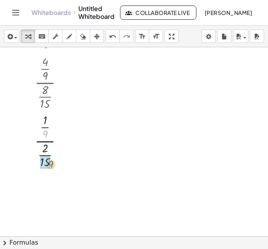
drag, startPoint x: 47, startPoint y: 132, endPoint x: 52, endPoint y: 159, distance: 27.8
click at [52, 159] on div at bounding box center [52, 140] width 43 height 58
drag, startPoint x: 43, startPoint y: 121, endPoint x: 46, endPoint y: 149, distance: 27.7
click at [47, 137] on div at bounding box center [52, 140] width 43 height 58
drag, startPoint x: 42, startPoint y: 148, endPoint x: 39, endPoint y: 121, distance: 26.9
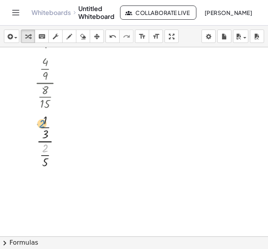
click at [39, 121] on div at bounding box center [52, 140] width 43 height 58
click at [60, 140] on div at bounding box center [61, 141] width 9 height 9
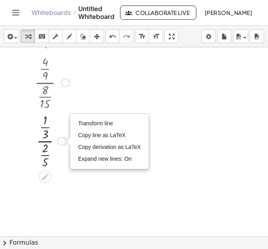
click at [56, 151] on div at bounding box center [52, 140] width 43 height 58
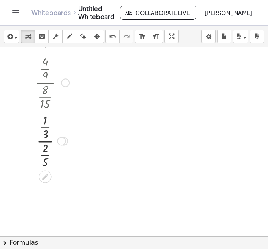
click at [44, 141] on div at bounding box center [52, 140] width 43 height 58
click at [44, 134] on div at bounding box center [52, 140] width 43 height 58
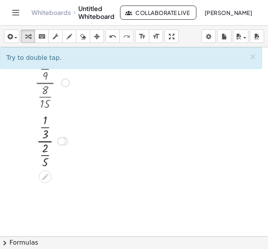
click at [46, 148] on div at bounding box center [52, 140] width 43 height 58
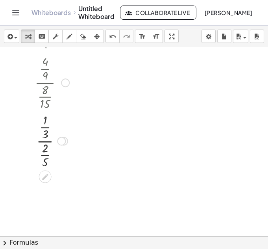
click at [43, 133] on div at bounding box center [52, 140] width 43 height 58
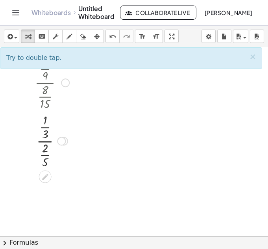
click at [46, 117] on div at bounding box center [52, 140] width 43 height 58
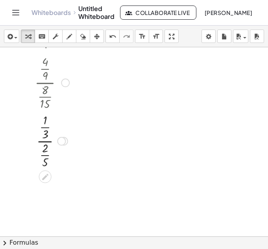
click at [45, 149] on div at bounding box center [52, 140] width 43 height 58
click at [46, 158] on div at bounding box center [52, 140] width 43 height 58
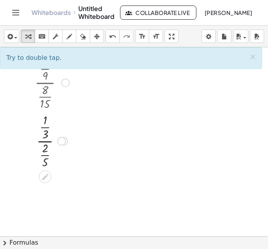
click at [48, 144] on div at bounding box center [52, 140] width 43 height 58
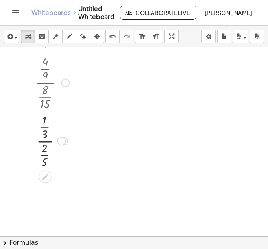
click at [48, 144] on div at bounding box center [52, 140] width 43 height 58
click at [47, 142] on div at bounding box center [52, 140] width 43 height 58
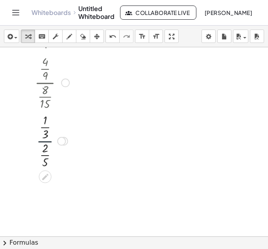
click at [47, 142] on div at bounding box center [52, 140] width 43 height 58
click at [43, 176] on icon at bounding box center [45, 177] width 8 height 8
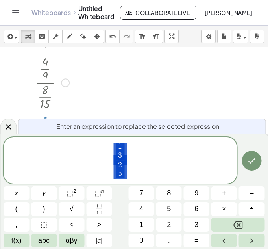
click at [124, 99] on div at bounding box center [134, 182] width 268 height 378
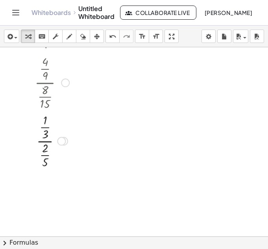
click at [47, 142] on div at bounding box center [52, 140] width 43 height 58
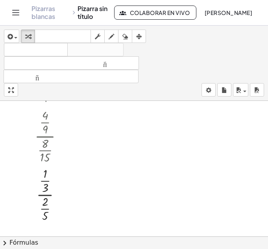
click at [113, 111] on div at bounding box center [134, 231] width 268 height 371
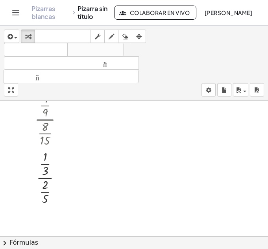
scroll to position [71, 0]
click at [48, 174] on div at bounding box center [52, 178] width 43 height 58
drag, startPoint x: 48, startPoint y: 174, endPoint x: 49, endPoint y: 203, distance: 28.8
click at [49, 203] on div at bounding box center [52, 178] width 43 height 58
drag, startPoint x: 45, startPoint y: 170, endPoint x: 49, endPoint y: 200, distance: 30.2
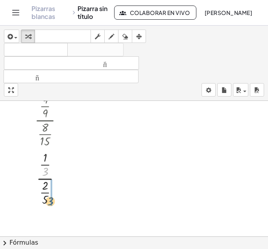
click at [49, 200] on div at bounding box center [52, 178] width 43 height 58
drag, startPoint x: 53, startPoint y: 188, endPoint x: 45, endPoint y: 194, distance: 10.2
click at [45, 194] on div at bounding box center [52, 177] width 51 height 49
drag, startPoint x: 46, startPoint y: 184, endPoint x: 40, endPoint y: 194, distance: 11.7
click at [40, 194] on div at bounding box center [52, 177] width 51 height 49
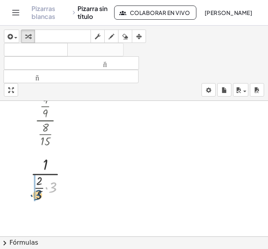
drag, startPoint x: 54, startPoint y: 185, endPoint x: 39, endPoint y: 192, distance: 16.7
click at [39, 192] on div at bounding box center [52, 177] width 51 height 49
drag, startPoint x: 39, startPoint y: 188, endPoint x: 56, endPoint y: 193, distance: 18.0
click at [56, 193] on div at bounding box center [52, 177] width 51 height 49
drag, startPoint x: 53, startPoint y: 188, endPoint x: 26, endPoint y: 185, distance: 26.5
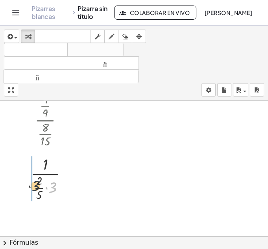
click at [26, 185] on div "· 4 · 9 Regresa a esta línea Copiar línea como LaTeX Derivación de copia como L…" at bounding box center [49, 127] width 61 height 156
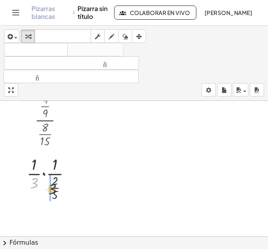
drag, startPoint x: 29, startPoint y: 185, endPoint x: 62, endPoint y: 198, distance: 35.6
click at [62, 198] on div at bounding box center [52, 177] width 58 height 49
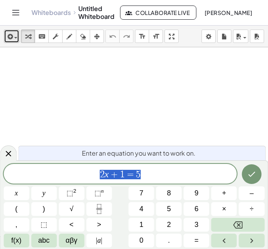
click at [13, 39] on span "button" at bounding box center [14, 38] width 2 height 6
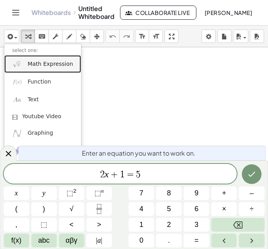
click at [38, 63] on span "Math Expression" at bounding box center [50, 64] width 45 height 8
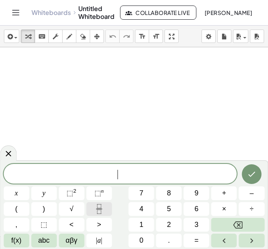
click at [95, 207] on icon "Fraction" at bounding box center [99, 209] width 10 height 10
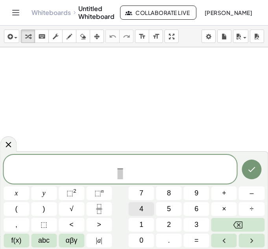
click at [140, 210] on span "4" at bounding box center [142, 209] width 4 height 11
click at [120, 173] on span at bounding box center [120, 174] width 6 height 11
click at [200, 197] on button "9" at bounding box center [197, 193] width 26 height 14
click at [260, 168] on button "Done" at bounding box center [252, 170] width 20 height 20
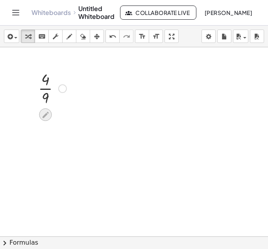
click at [47, 112] on icon at bounding box center [46, 115] width 6 height 6
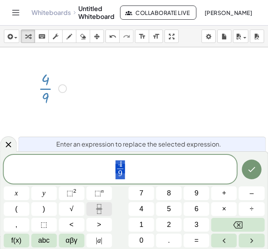
click at [100, 211] on icon "Fraction" at bounding box center [99, 209] width 10 height 10
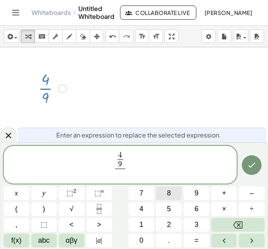
click at [170, 195] on span "8" at bounding box center [169, 193] width 4 height 11
click at [98, 209] on rect "Fraction" at bounding box center [99, 209] width 6 height 0
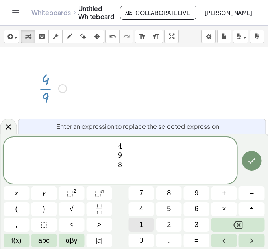
click at [146, 222] on button "1" at bounding box center [142, 225] width 26 height 14
click at [163, 212] on button "5" at bounding box center [170, 209] width 26 height 14
click at [253, 159] on icon "Done" at bounding box center [251, 160] width 9 height 9
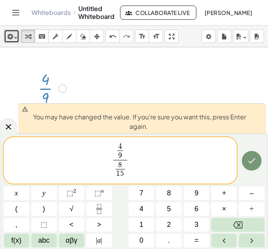
click at [13, 38] on icon "button" at bounding box center [9, 36] width 7 height 9
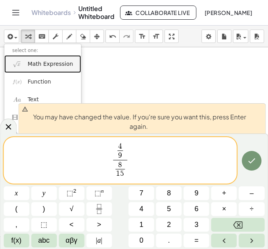
click at [25, 66] on link "Math Expression" at bounding box center [42, 64] width 77 height 18
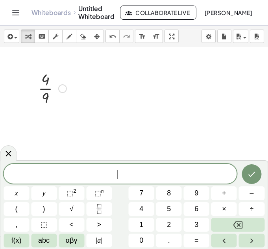
click at [49, 112] on div at bounding box center [134, 236] width 268 height 378
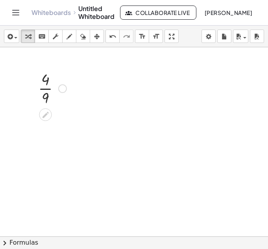
click at [41, 91] on div at bounding box center [52, 87] width 36 height 39
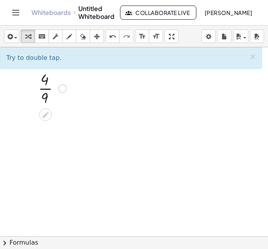
click at [43, 106] on div at bounding box center [52, 87] width 36 height 39
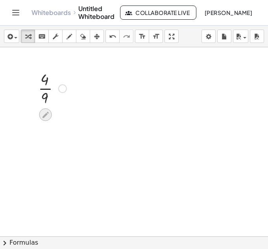
click at [48, 116] on icon at bounding box center [45, 115] width 8 height 8
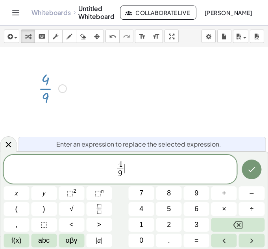
click at [125, 159] on div "4 9 ​ ​" at bounding box center [121, 169] width 234 height 29
click at [96, 211] on icon "Fraction" at bounding box center [99, 209] width 10 height 10
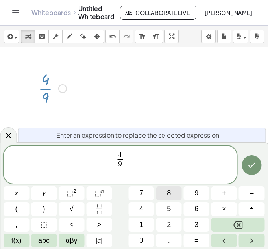
click at [173, 196] on button "8" at bounding box center [170, 193] width 26 height 14
click at [94, 208] on button "Fraction" at bounding box center [99, 209] width 26 height 14
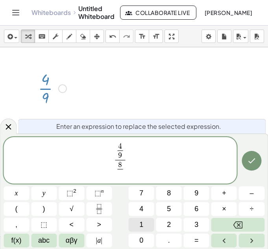
click at [139, 219] on button "1" at bounding box center [142, 225] width 26 height 14
click at [164, 209] on button "5" at bounding box center [170, 209] width 26 height 14
click at [259, 163] on button "Done" at bounding box center [252, 161] width 20 height 20
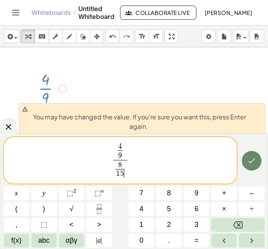
click at [259, 163] on button "Done" at bounding box center [252, 161] width 20 height 20
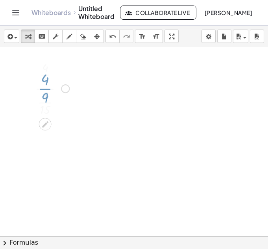
click at [259, 163] on div at bounding box center [134, 236] width 268 height 378
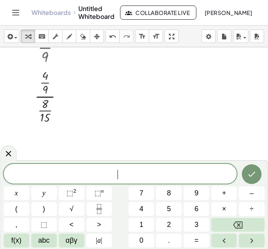
scroll to position [38, 0]
drag, startPoint x: 45, startPoint y: 78, endPoint x: 48, endPoint y: 106, distance: 27.8
drag, startPoint x: 44, startPoint y: 63, endPoint x: 42, endPoint y: 92, distance: 28.5
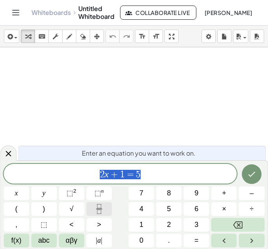
click at [103, 209] on icon "Fraction" at bounding box center [99, 209] width 10 height 10
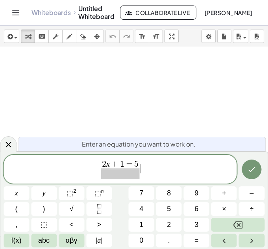
drag, startPoint x: 148, startPoint y: 161, endPoint x: 60, endPoint y: 164, distance: 88.4
click at [60, 164] on span "2 x + 1 = 5 ​ ​" at bounding box center [121, 170] width 234 height 21
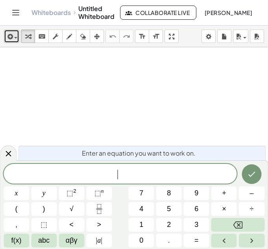
click at [11, 34] on icon "button" at bounding box center [9, 36] width 7 height 9
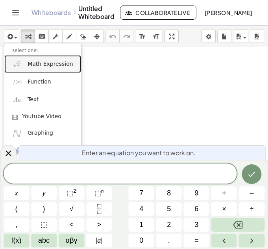
click at [18, 69] on link "Math Expression" at bounding box center [42, 64] width 77 height 18
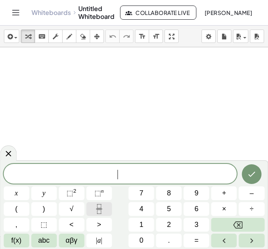
click at [102, 209] on rect "Fraction" at bounding box center [99, 209] width 6 height 0
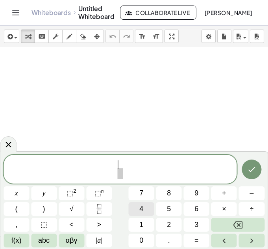
click at [152, 206] on button "4" at bounding box center [142, 209] width 26 height 14
click at [122, 175] on span at bounding box center [120, 174] width 6 height 11
click at [195, 194] on span "9" at bounding box center [197, 193] width 4 height 11
click at [93, 211] on button "Fraction" at bounding box center [99, 209] width 26 height 14
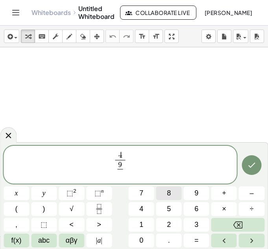
click at [176, 197] on button "8" at bounding box center [170, 193] width 26 height 14
click at [106, 211] on button "Fraction" at bounding box center [99, 209] width 26 height 14
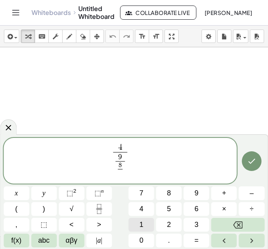
click at [144, 220] on button "1" at bounding box center [142, 225] width 26 height 14
click at [164, 214] on button "5" at bounding box center [170, 209] width 26 height 14
click at [251, 164] on icon "Done" at bounding box center [251, 161] width 9 height 9
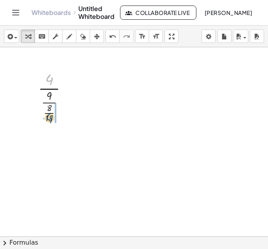
drag, startPoint x: 48, startPoint y: 79, endPoint x: 49, endPoint y: 117, distance: 38.2
click at [49, 117] on div at bounding box center [56, 96] width 44 height 56
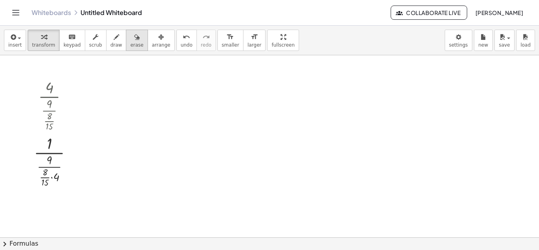
click at [130, 39] on div "button" at bounding box center [136, 36] width 13 height 9
click at [54, 173] on div at bounding box center [269, 240] width 539 height 371
drag, startPoint x: 54, startPoint y: 173, endPoint x: 62, endPoint y: 181, distance: 10.6
click at [62, 181] on div at bounding box center [269, 240] width 539 height 371
click at [125, 161] on div at bounding box center [269, 240] width 539 height 371
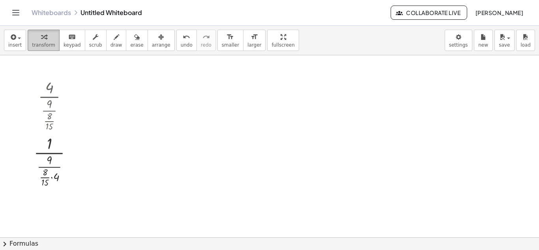
click at [28, 41] on button "transform" at bounding box center [44, 40] width 32 height 21
click at [19, 41] on button "insert" at bounding box center [15, 40] width 22 height 21
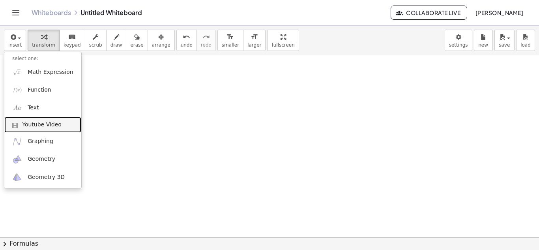
click at [40, 128] on span "Youtube Video" at bounding box center [41, 125] width 39 height 8
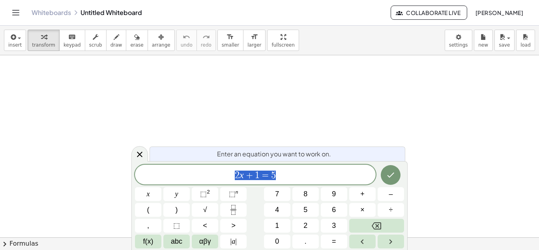
drag, startPoint x: 302, startPoint y: 178, endPoint x: 211, endPoint y: 181, distance: 91.1
click at [211, 181] on div "****** 2 x + 1 = 5" at bounding box center [255, 174] width 240 height 20
click at [237, 207] on icon "Fraction" at bounding box center [233, 210] width 10 height 10
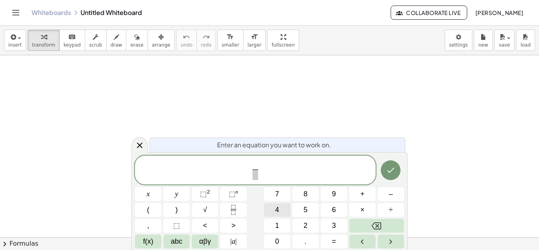
click at [273, 209] on button "4" at bounding box center [277, 210] width 26 height 14
click at [255, 170] on span at bounding box center [255, 174] width 6 height 11
click at [310, 193] on button "8" at bounding box center [305, 194] width 26 height 14
click at [228, 209] on icon "Fraction" at bounding box center [233, 210] width 10 height 10
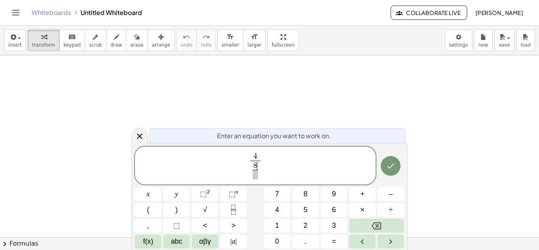
click at [258, 167] on span "8 ​ ​" at bounding box center [255, 170] width 9 height 17
click at [254, 176] on span at bounding box center [255, 174] width 6 height 9
click at [303, 194] on button "8" at bounding box center [305, 194] width 26 height 14
click at [235, 209] on rect "Fraction" at bounding box center [233, 209] width 6 height 0
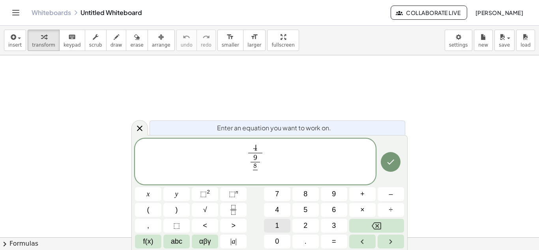
click at [282, 218] on button "1" at bounding box center [277, 225] width 26 height 14
click at [309, 208] on button "5" at bounding box center [305, 210] width 26 height 14
click at [391, 168] on button "Done" at bounding box center [390, 162] width 20 height 20
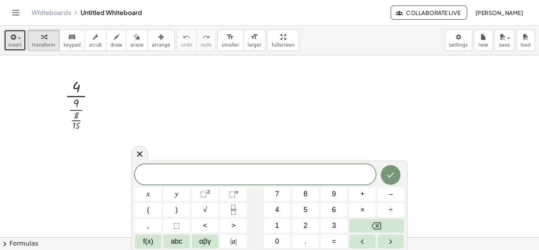
click at [19, 38] on span "button" at bounding box center [19, 38] width 3 height 2
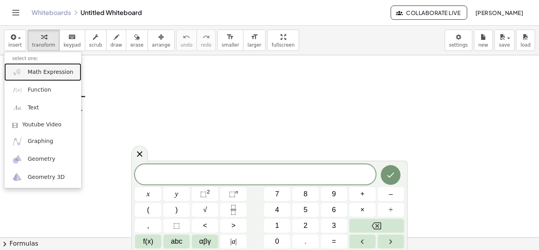
click at [38, 77] on link "Math Expression" at bounding box center [42, 72] width 77 height 18
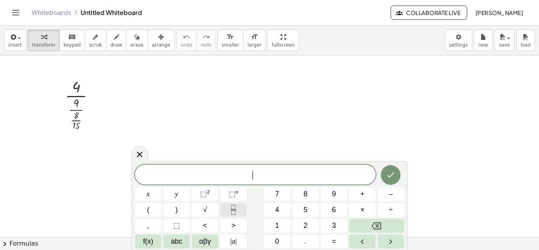
click at [233, 206] on icon "Fraction" at bounding box center [233, 210] width 10 height 10
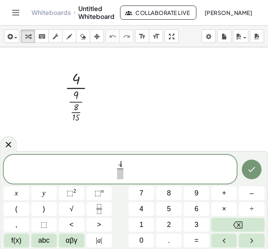
click at [121, 178] on span at bounding box center [120, 174] width 6 height 11
click at [128, 166] on span "4 9 ​ ​" at bounding box center [121, 170] width 234 height 21
click at [250, 206] on button "÷" at bounding box center [252, 209] width 26 height 14
click at [97, 208] on icon "Fraction" at bounding box center [99, 209] width 10 height 10
click at [196, 193] on span "9" at bounding box center [197, 193] width 4 height 11
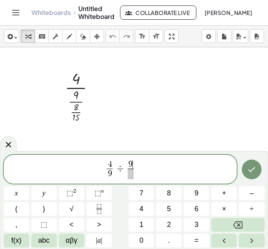
click at [132, 174] on span at bounding box center [131, 174] width 6 height 11
click at [131, 165] on span "9" at bounding box center [131, 164] width 4 height 9
click at [246, 168] on button "Done" at bounding box center [252, 170] width 20 height 20
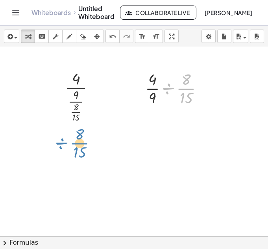
drag, startPoint x: 165, startPoint y: 83, endPoint x: 60, endPoint y: 138, distance: 118.5
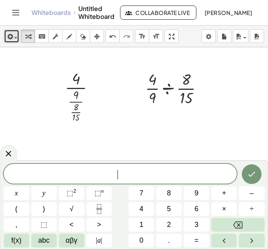
click at [17, 35] on div "button" at bounding box center [11, 36] width 11 height 9
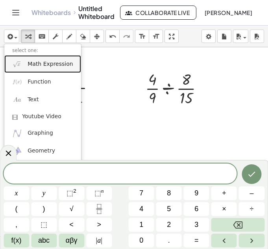
click at [30, 59] on link "Math Expression" at bounding box center [42, 64] width 77 height 18
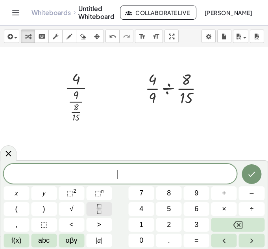
click at [94, 208] on button "Fraction" at bounding box center [99, 209] width 26 height 14
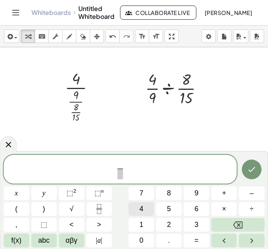
click at [144, 212] on span "4" at bounding box center [142, 209] width 4 height 11
click at [219, 210] on button "×" at bounding box center [225, 209] width 26 height 14
click at [118, 177] on span at bounding box center [120, 174] width 19 height 11
click at [223, 212] on span "×" at bounding box center [224, 209] width 4 height 11
click at [145, 167] on span "4 · 1 5 9 · 8 ​ ​" at bounding box center [121, 170] width 234 height 21
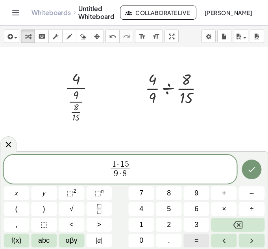
click at [198, 245] on span "=" at bounding box center [197, 240] width 4 height 11
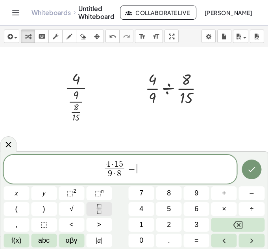
click at [96, 203] on button "Fraction" at bounding box center [99, 209] width 26 height 14
click at [135, 171] on span at bounding box center [137, 174] width 10 height 11
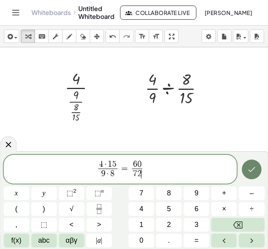
click at [255, 176] on button "Done" at bounding box center [252, 170] width 20 height 20
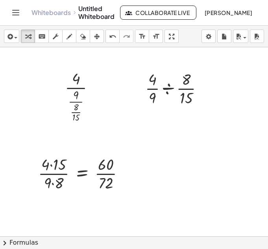
drag, startPoint x: 127, startPoint y: 199, endPoint x: 167, endPoint y: 192, distance: 40.3
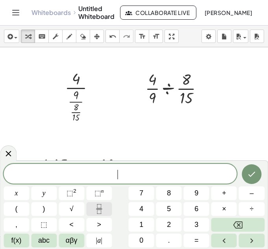
click at [103, 210] on icon "Fraction" at bounding box center [99, 209] width 10 height 10
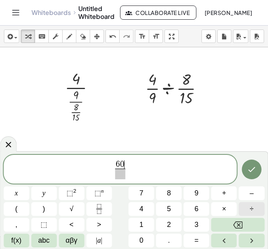
click at [252, 208] on span "÷" at bounding box center [252, 209] width 4 height 11
click at [112, 175] on span "​" at bounding box center [120, 174] width 29 height 11
click at [253, 206] on span "÷" at bounding box center [252, 209] width 4 height 11
click at [139, 163] on span "6 0 ÷ 1 2 7 2 ÷ 1 2 ​ ​" at bounding box center [121, 170] width 234 height 21
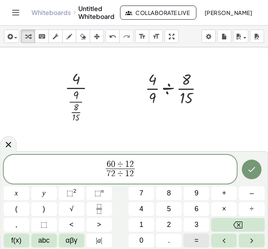
click at [195, 237] on span "=" at bounding box center [197, 240] width 4 height 11
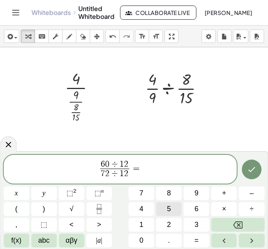
click at [171, 208] on button "5" at bounding box center [170, 209] width 26 height 14
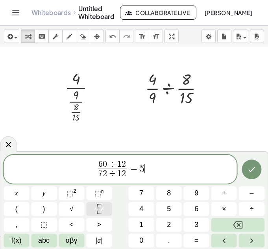
click at [101, 208] on icon "Fraction" at bounding box center [99, 209] width 10 height 10
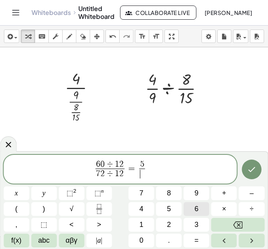
click at [192, 207] on button "6" at bounding box center [197, 209] width 26 height 14
click at [246, 174] on button "Done" at bounding box center [252, 170] width 20 height 20
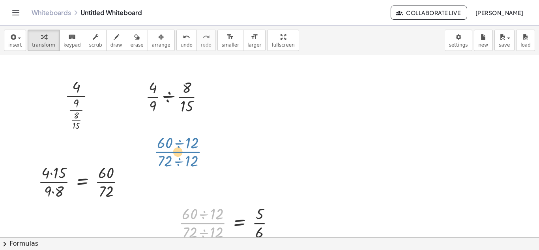
drag, startPoint x: 212, startPoint y: 213, endPoint x: 190, endPoint y: 145, distance: 71.6
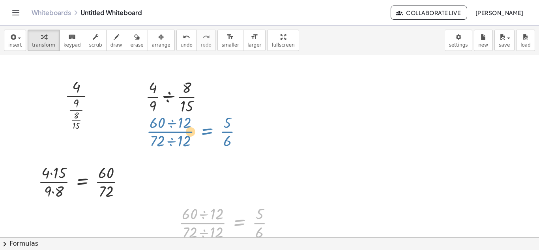
drag, startPoint x: 244, startPoint y: 218, endPoint x: 212, endPoint y: 127, distance: 96.1
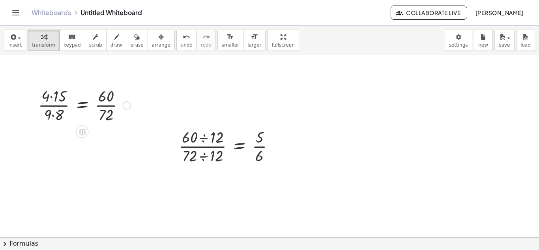
scroll to position [13, 0]
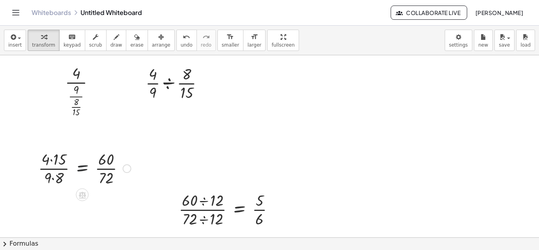
click at [85, 166] on div at bounding box center [84, 167] width 101 height 39
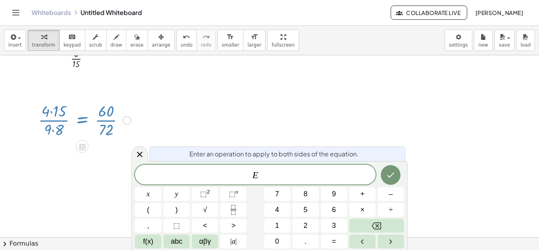
drag, startPoint x: 85, startPoint y: 166, endPoint x: 335, endPoint y: 101, distance: 258.8
click at [335, 101] on div at bounding box center [269, 201] width 539 height 415
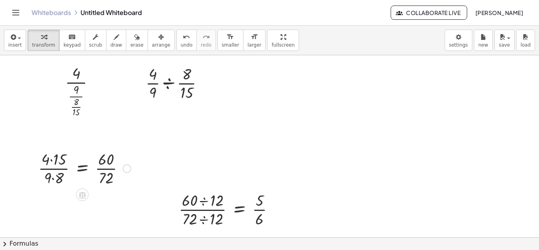
click at [328, 111] on div at bounding box center [269, 249] width 539 height 415
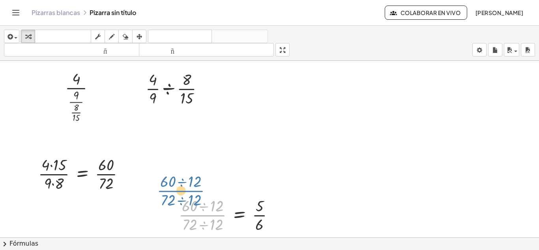
drag, startPoint x: 213, startPoint y: 211, endPoint x: 199, endPoint y: 189, distance: 26.0
click at [199, 189] on div "· 4 · · 9 · · 8 · 15 · · 4 · 9 ÷ · 8 · 15 · 4 · 15 · 9 · 8 = · 60 · 72 ÷ 12 · 6…" at bounding box center [269, 254] width 539 height 415
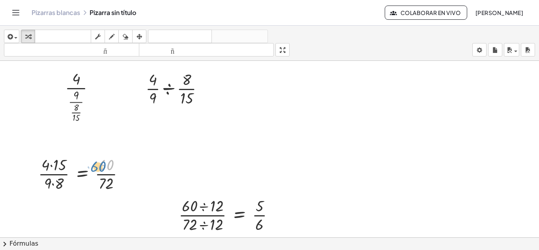
drag, startPoint x: 99, startPoint y: 169, endPoint x: 93, endPoint y: 170, distance: 6.1
click at [93, 170] on div at bounding box center [84, 172] width 101 height 39
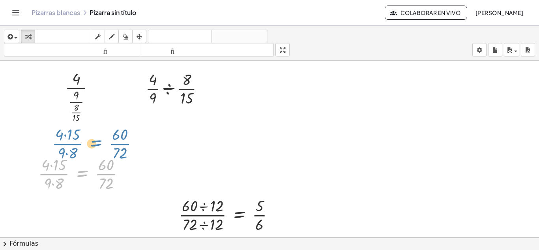
drag, startPoint x: 78, startPoint y: 172, endPoint x: 92, endPoint y: 142, distance: 33.3
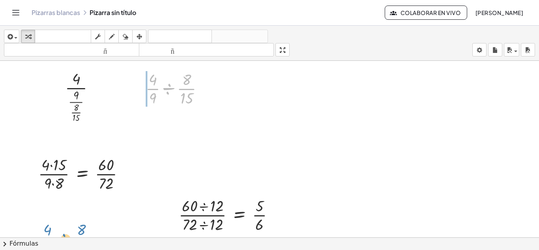
drag, startPoint x: 168, startPoint y: 87, endPoint x: 61, endPoint y: 248, distance: 193.6
click at [61, 248] on div "insertar Seleccione uno: Expresión matemática Función Texto Vídeo de YouTube Gr…" at bounding box center [269, 138] width 539 height 224
click at [52, 169] on div at bounding box center [84, 172] width 101 height 39
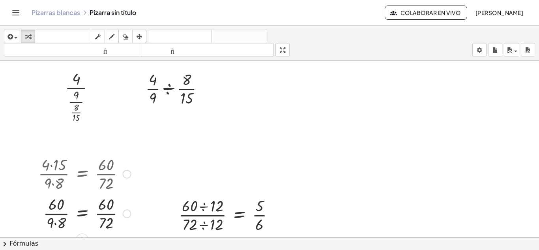
click at [60, 217] on div at bounding box center [84, 212] width 101 height 39
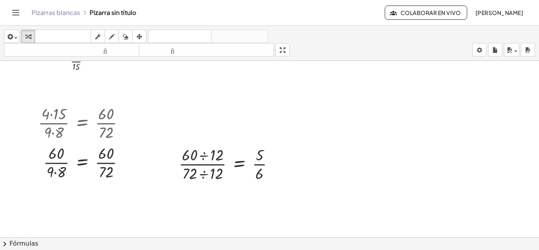
scroll to position [7, 0]
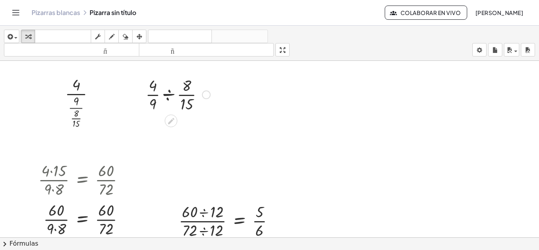
click at [171, 95] on div at bounding box center [178, 93] width 73 height 39
click at [168, 135] on div at bounding box center [178, 133] width 73 height 39
click at [205, 222] on div at bounding box center [230, 219] width 110 height 39
click at [201, 218] on div at bounding box center [230, 219] width 110 height 39
click at [202, 214] on div at bounding box center [230, 219] width 110 height 39
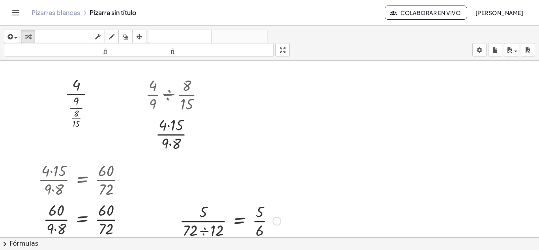
click at [204, 228] on div at bounding box center [229, 219] width 109 height 39
click at [263, 212] on div at bounding box center [246, 219] width 76 height 39
